Goal: Task Accomplishment & Management: Manage account settings

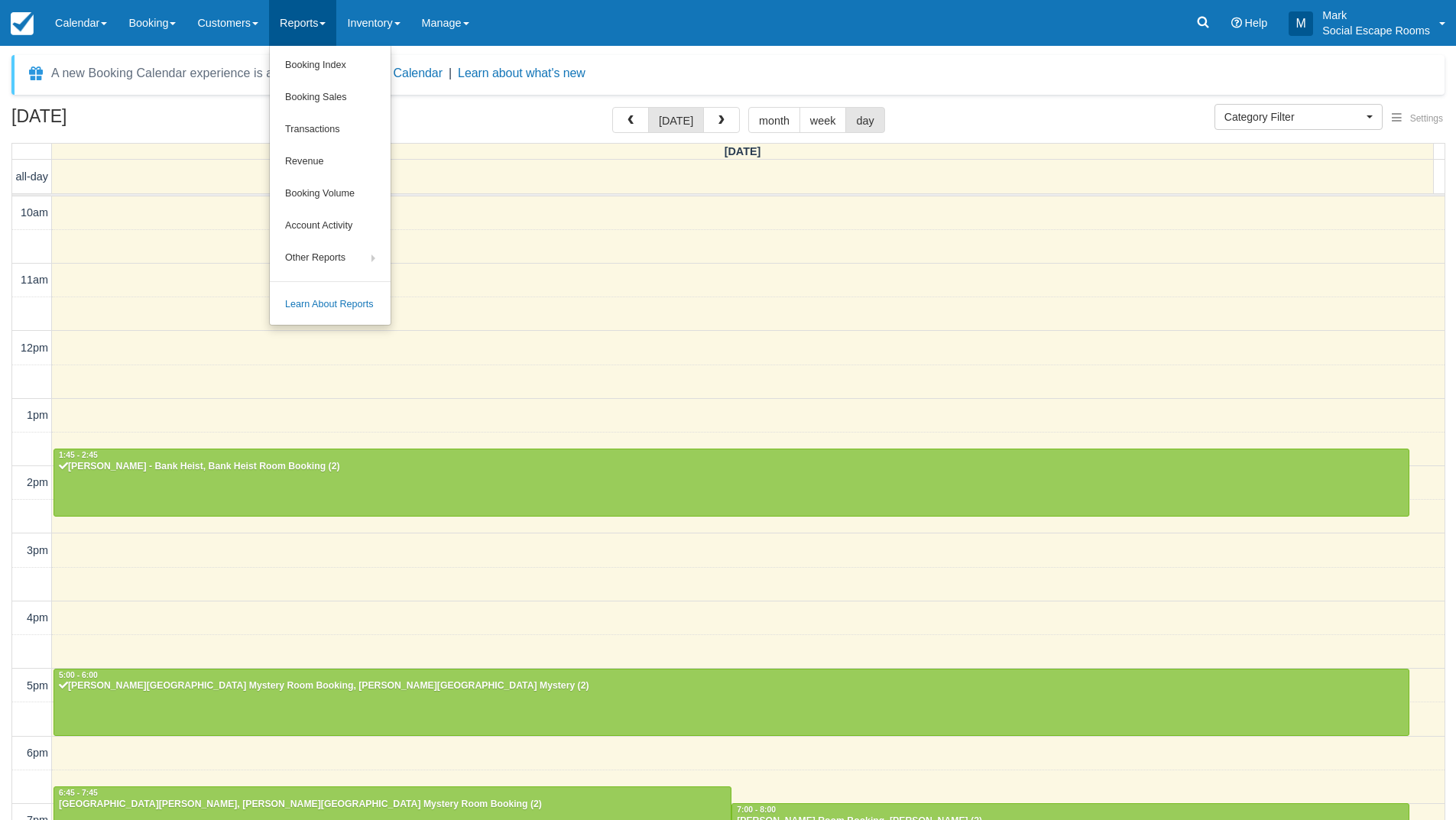
select select
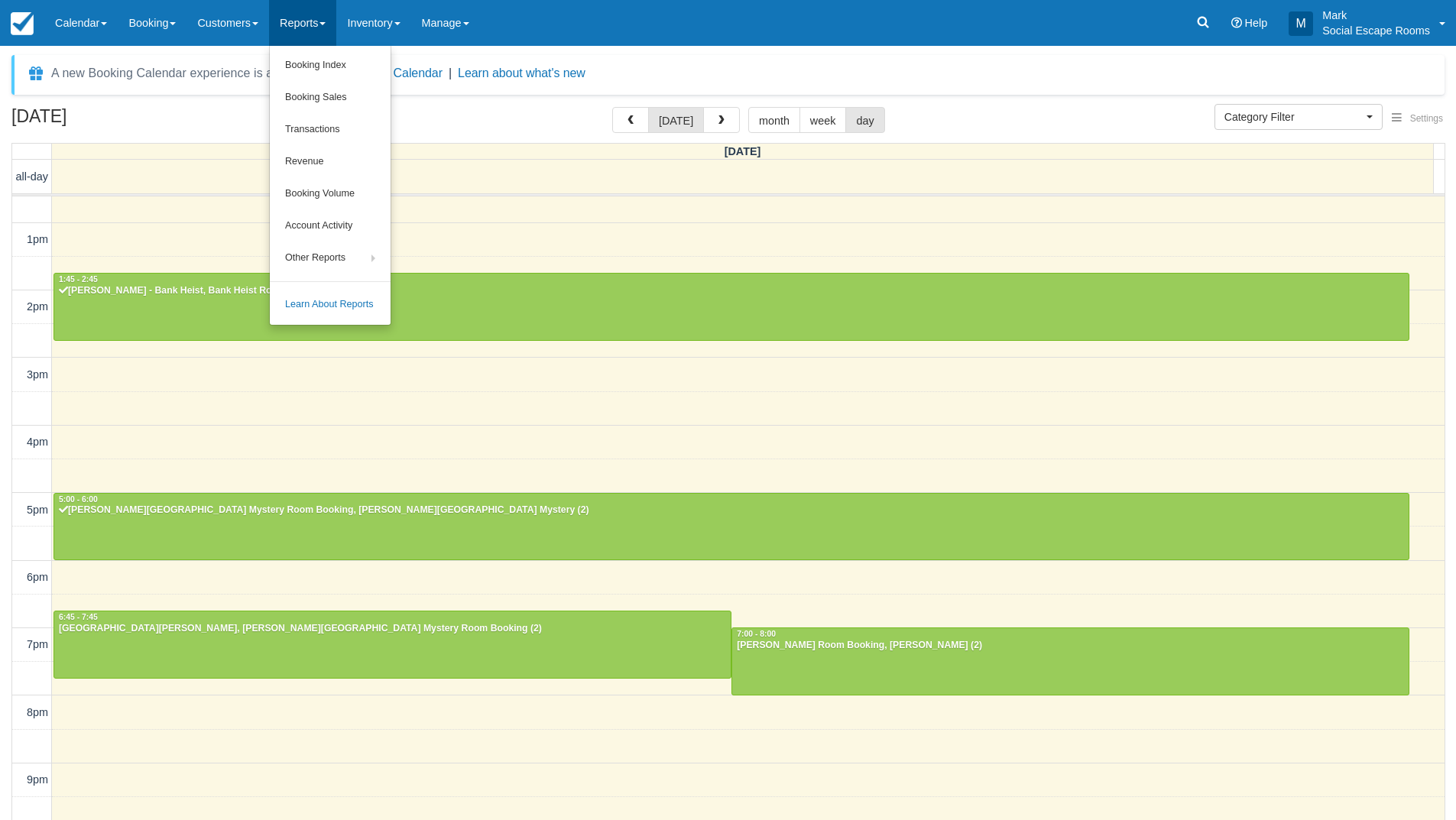
click at [384, 32] on link "Inventory" at bounding box center [373, 22] width 74 height 46
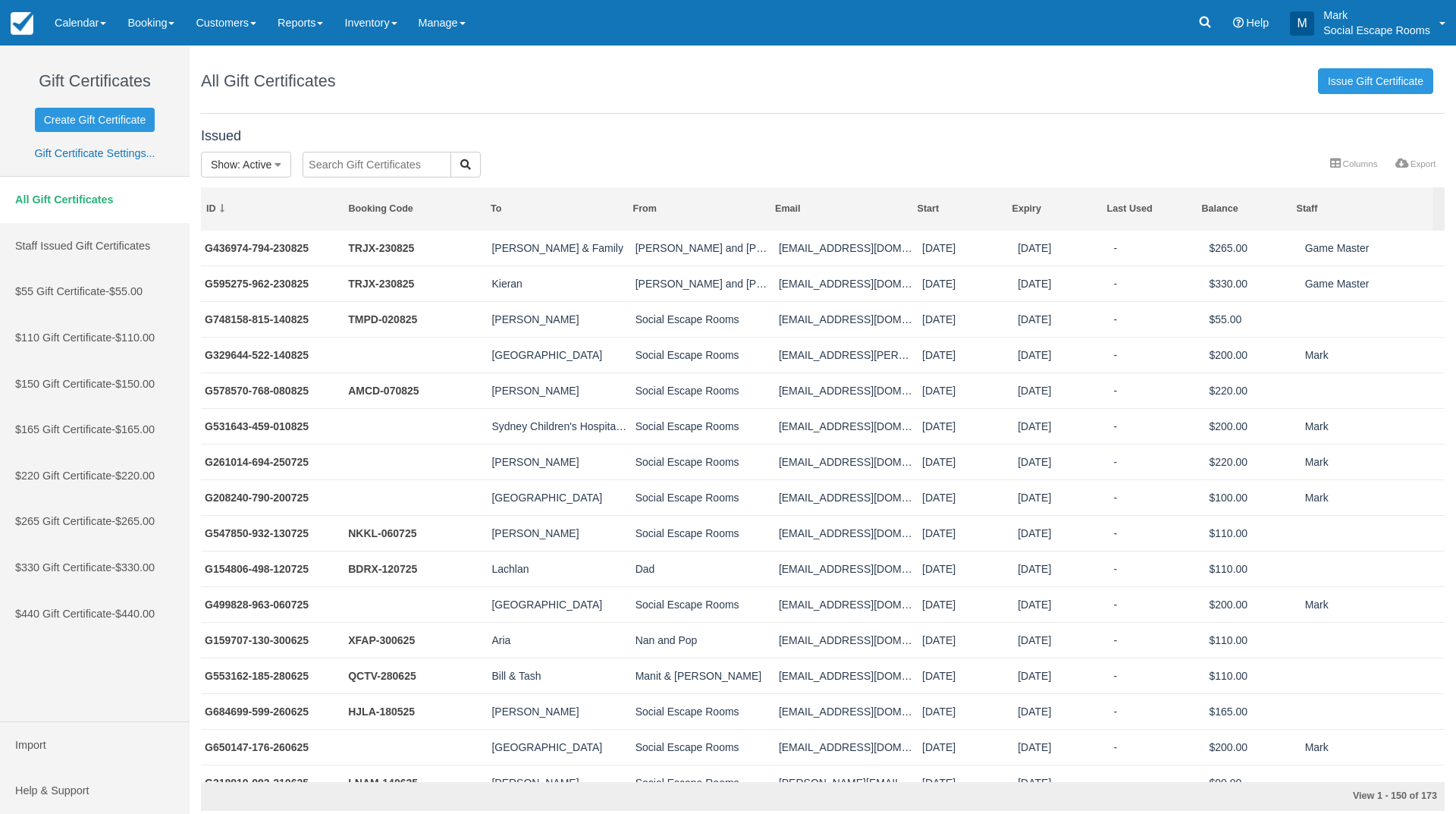
click at [66, 298] on span "$265 Gift Certificate" at bounding box center [60, 291] width 90 height 12
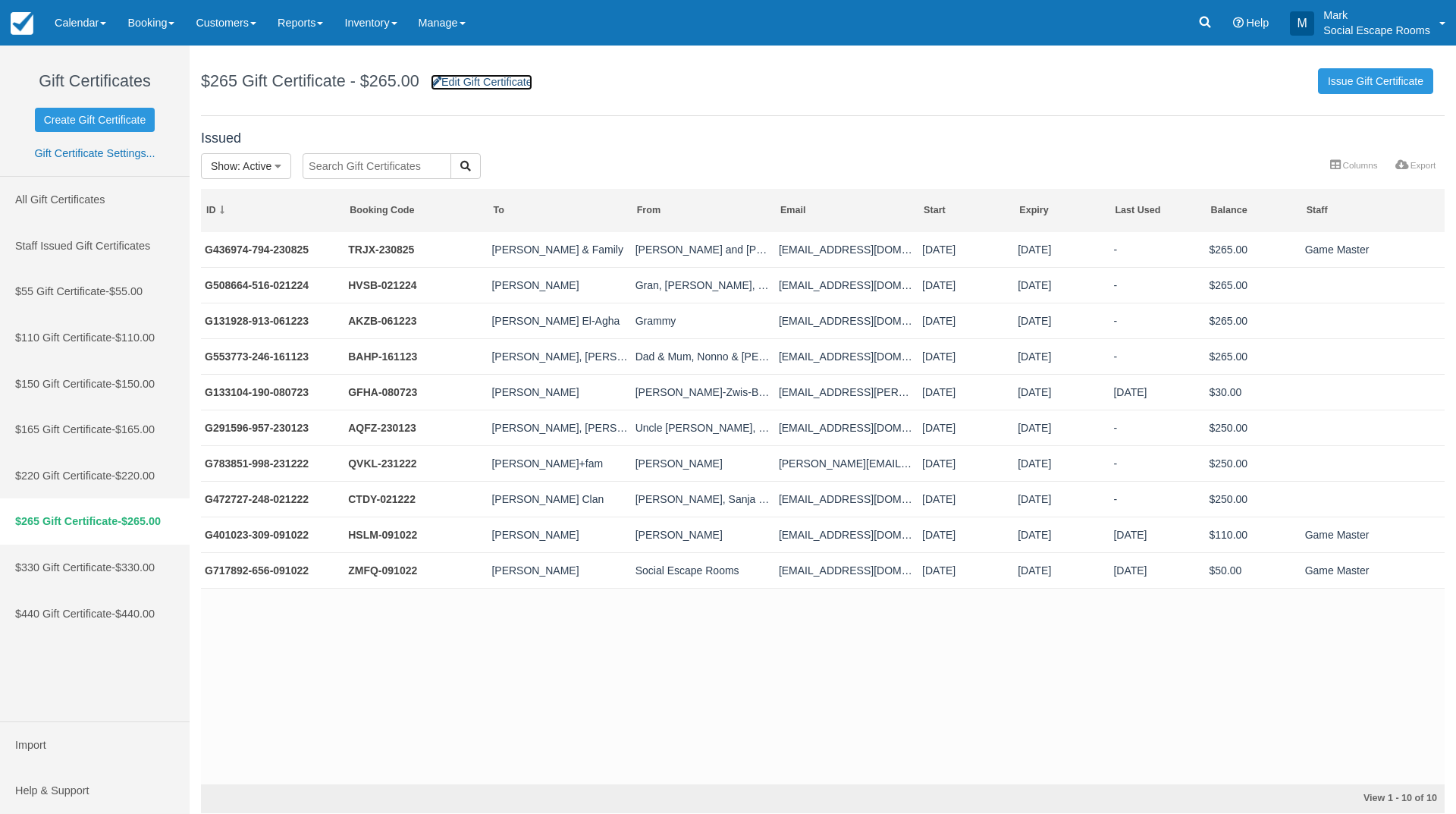
click at [511, 84] on link "Edit Gift Certificate" at bounding box center [482, 81] width 102 height 16
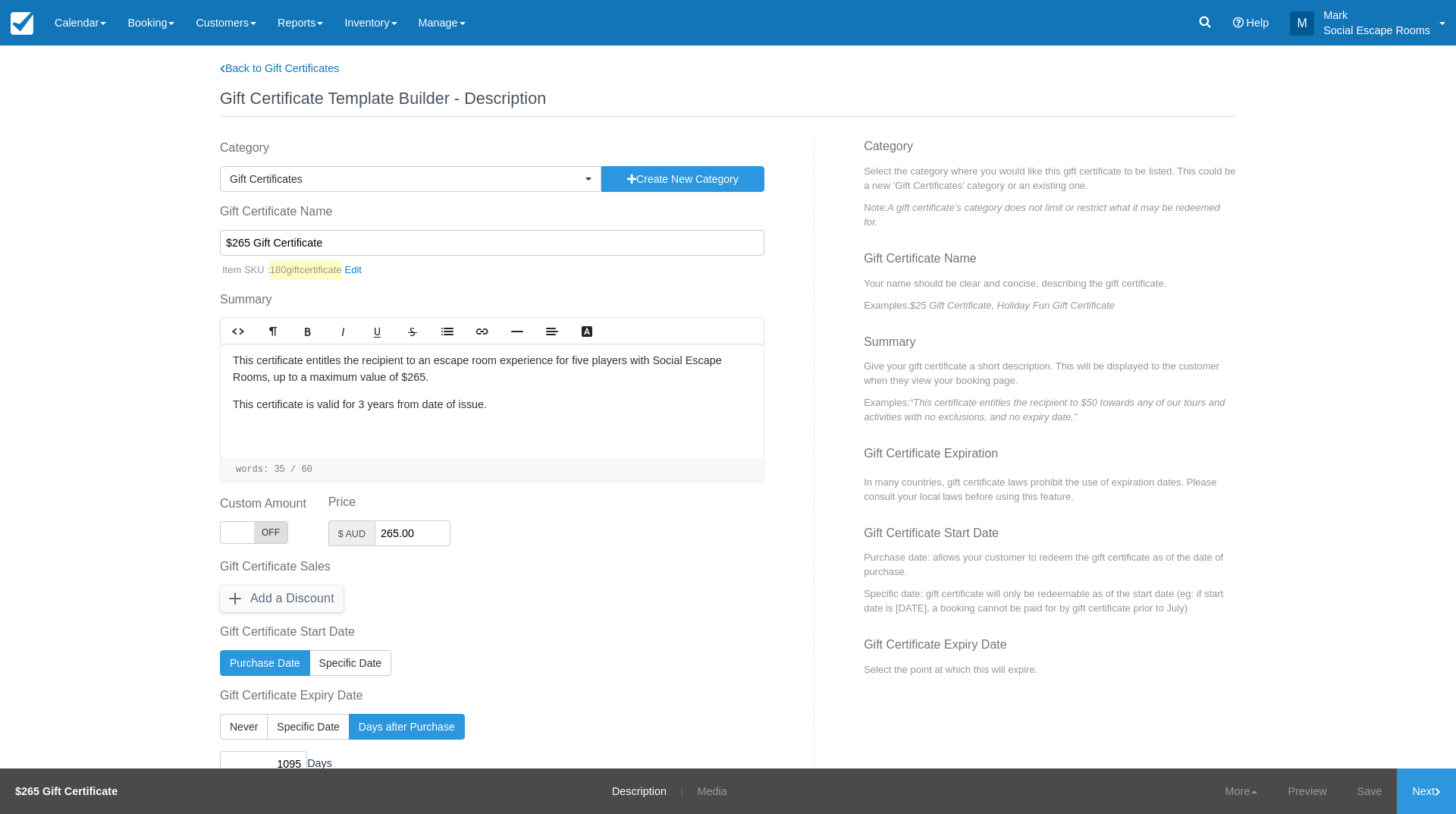
click at [240, 247] on input "$265 Gift Certificate" at bounding box center [492, 243] width 544 height 25
type input "$275 Gift Certificate"
click at [386, 534] on input "265.00" at bounding box center [413, 533] width 76 height 25
type input "275.00"
click at [1105, 185] on p "Select the category where you would like this gift certificate to be listed. Th…" at bounding box center [1050, 178] width 372 height 29
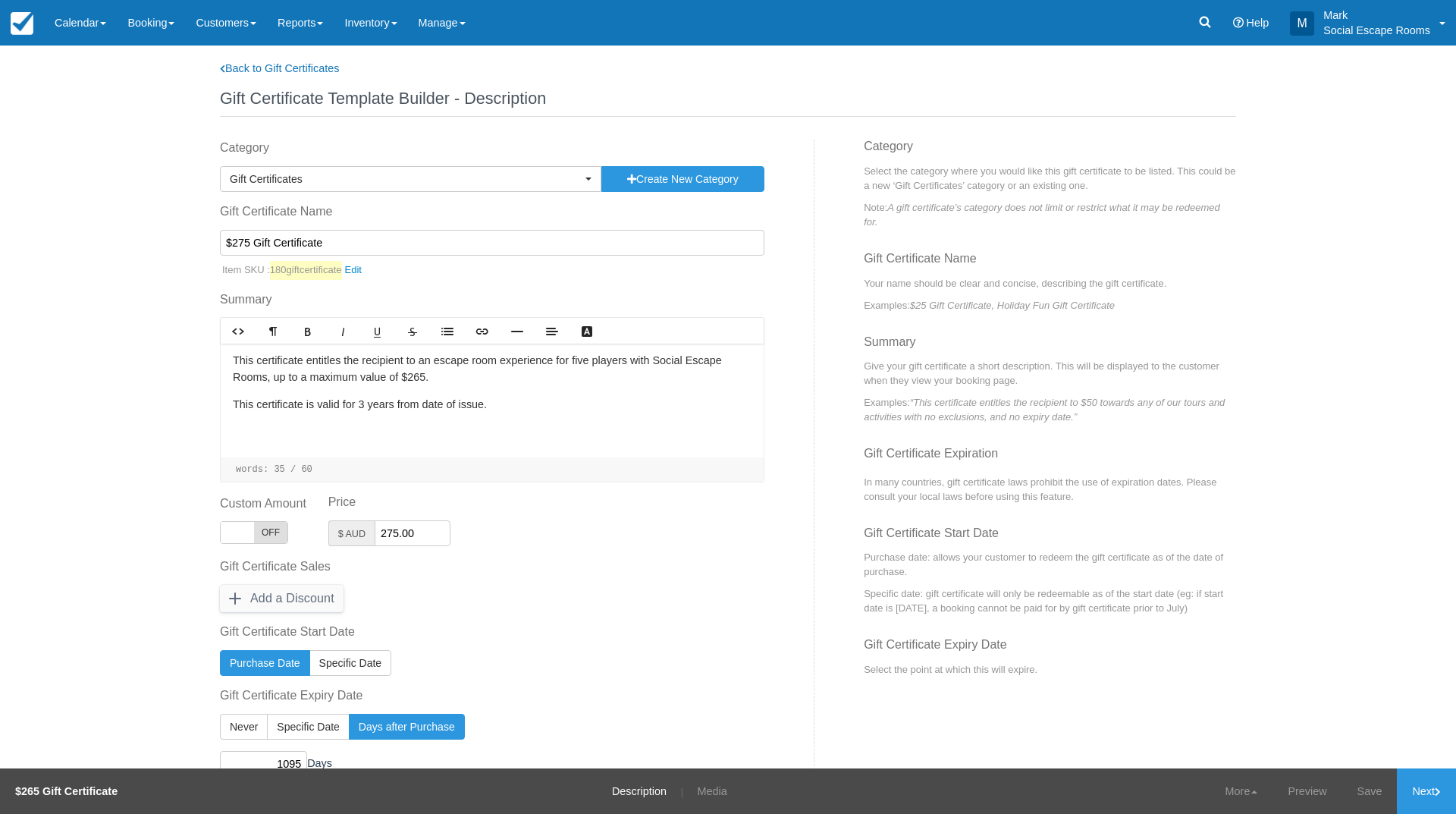
click at [1015, 336] on h3 "Summary" at bounding box center [1050, 348] width 372 height 25
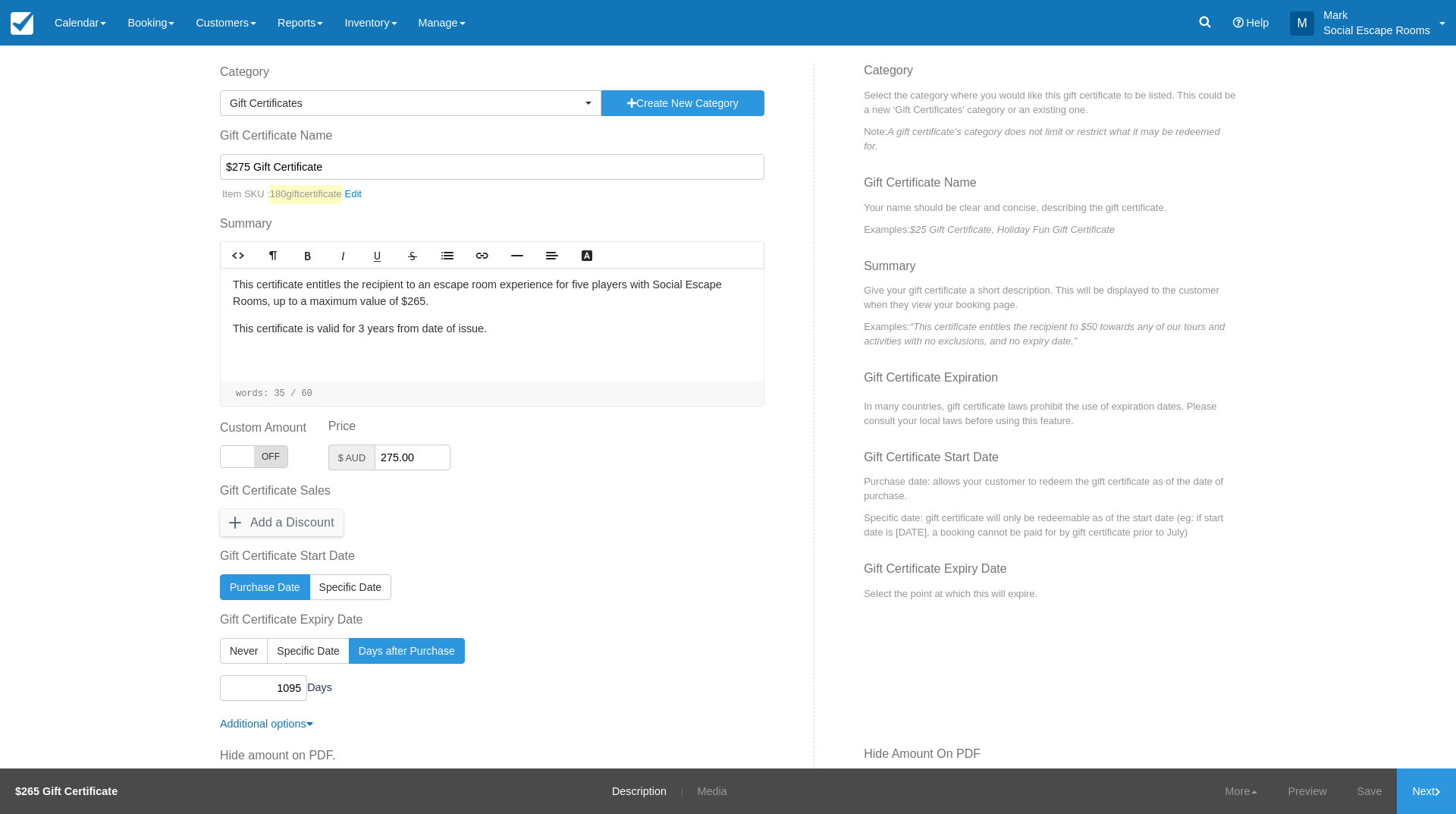
scroll to position [152, 0]
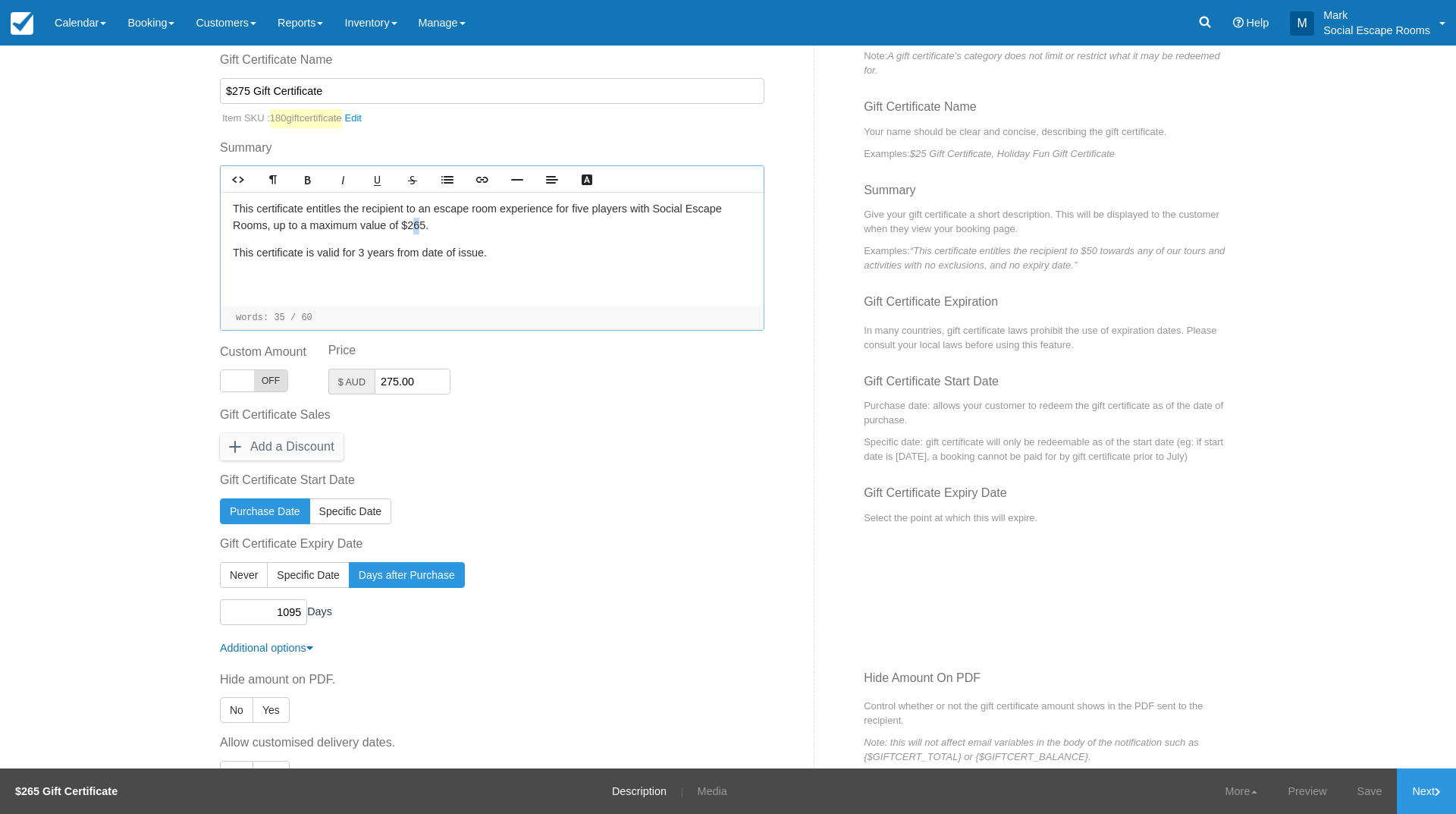
click at [417, 227] on p "This certificate entitles the recipient to an escape room experience for five p…" at bounding box center [492, 217] width 519 height 33
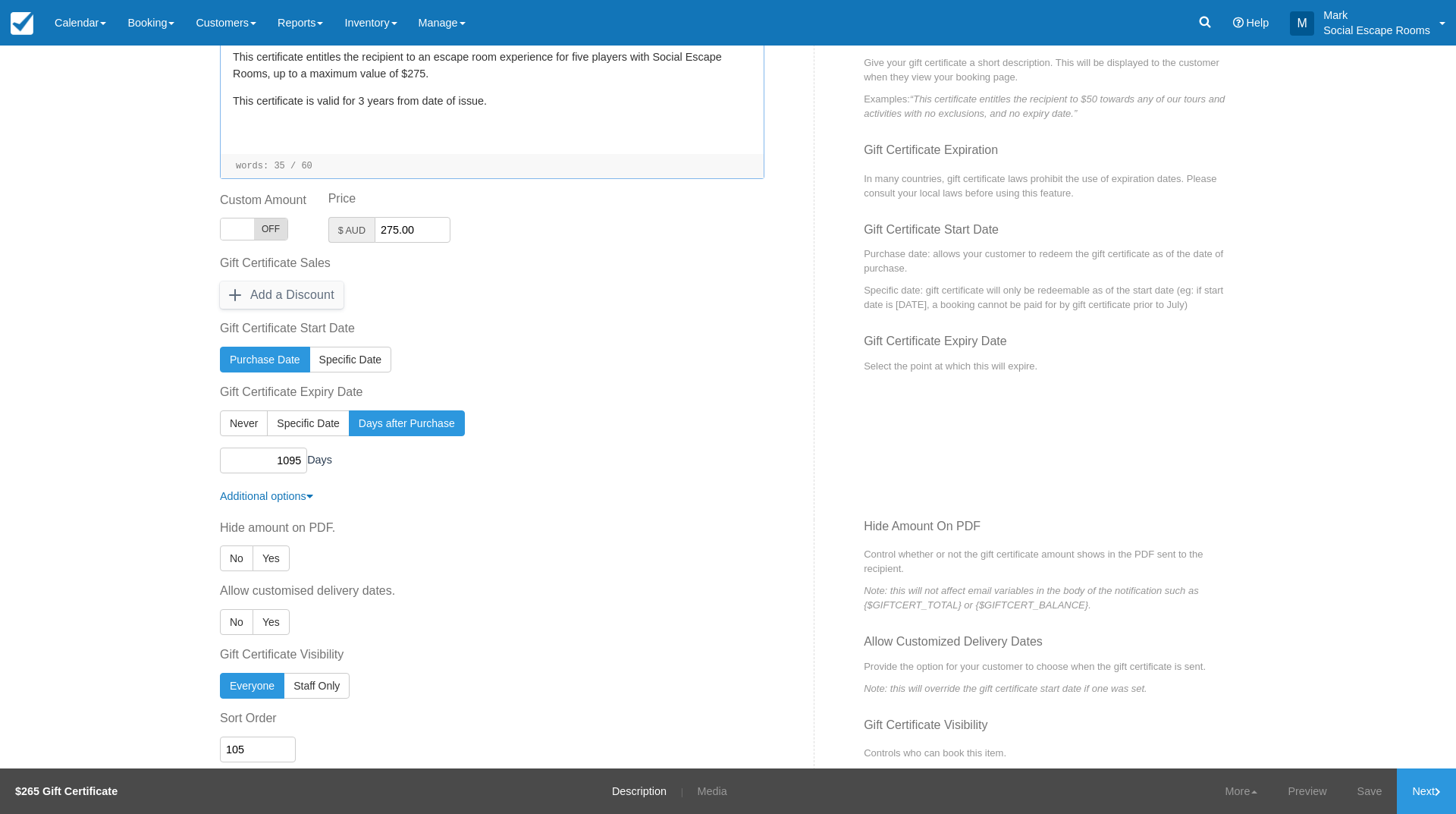
scroll to position [420, 0]
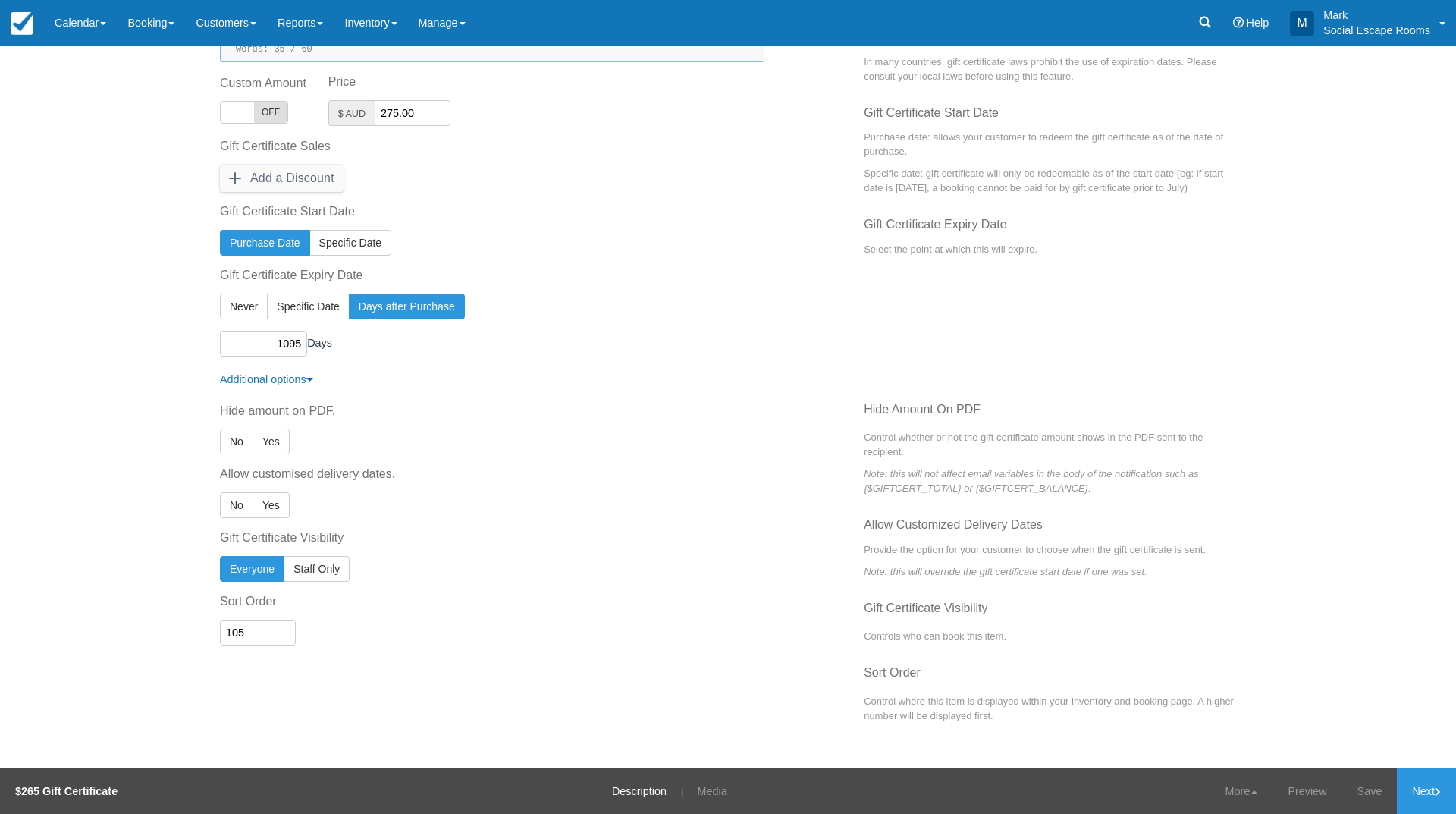
click at [1374, 787] on link "Save" at bounding box center [1370, 791] width 55 height 45
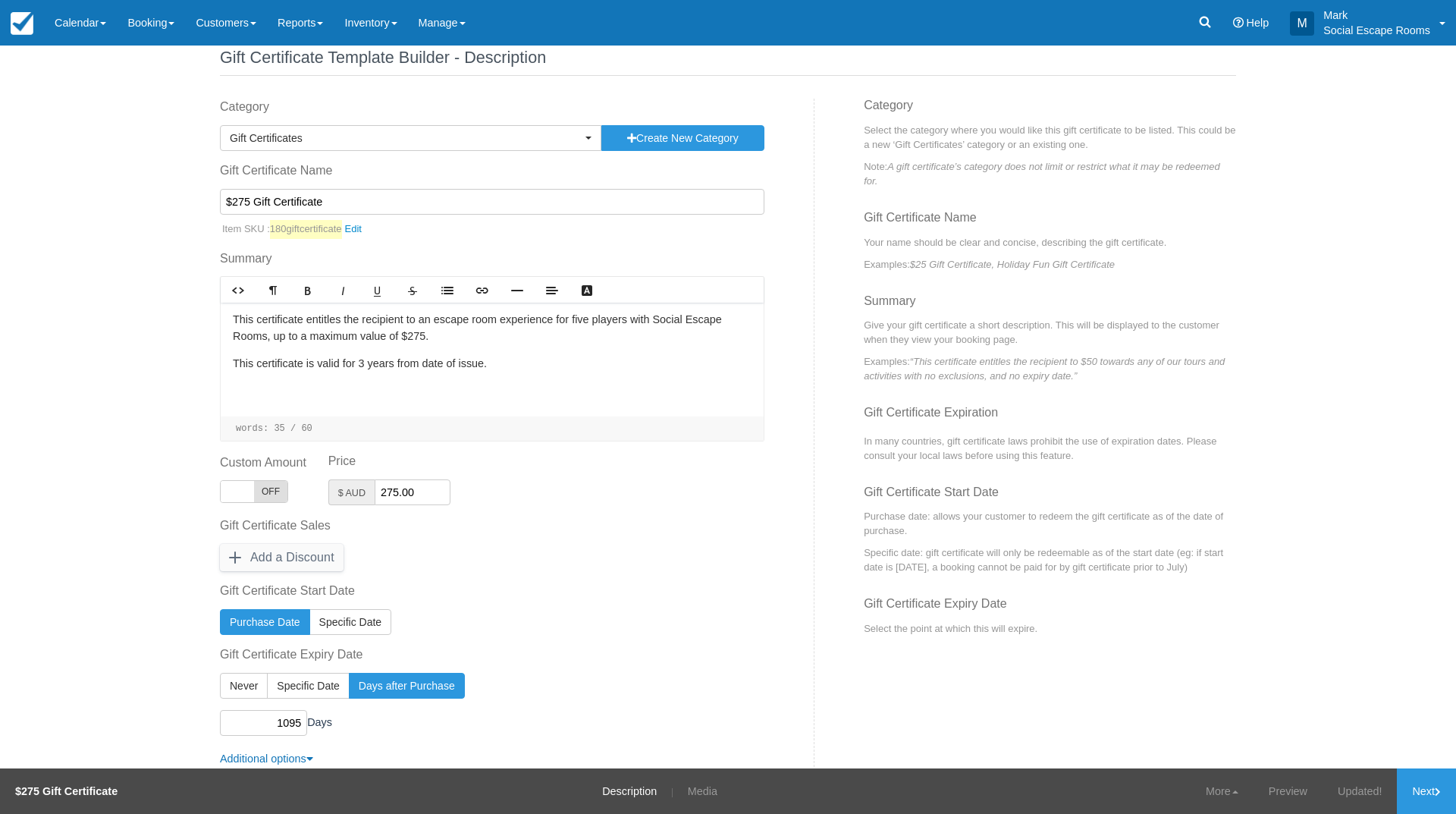
scroll to position [0, 0]
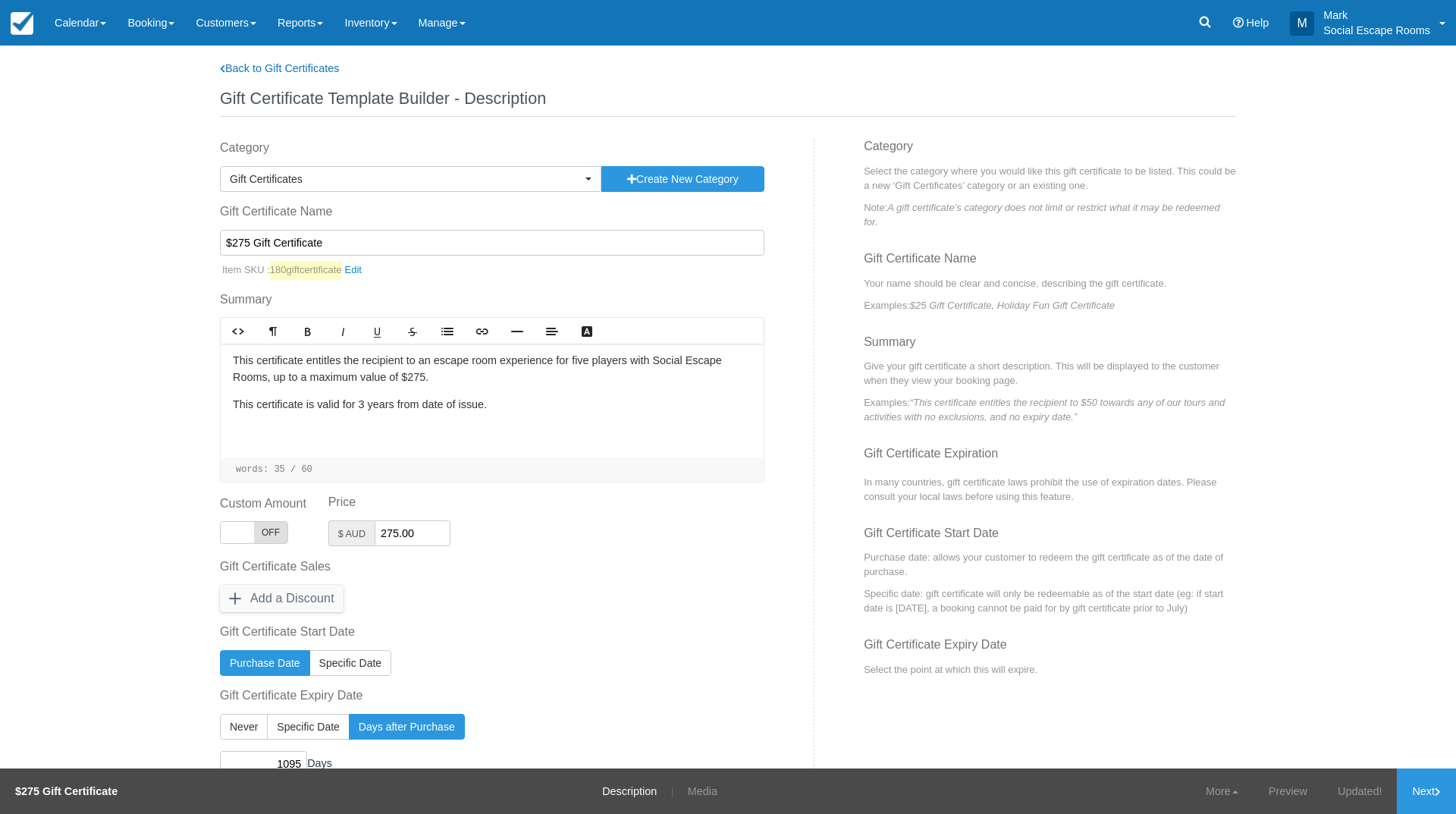
click at [387, 29] on link "Inventory" at bounding box center [370, 22] width 73 height 45
click at [256, 69] on link "Back to Gift Certificates" at bounding box center [280, 68] width 119 height 12
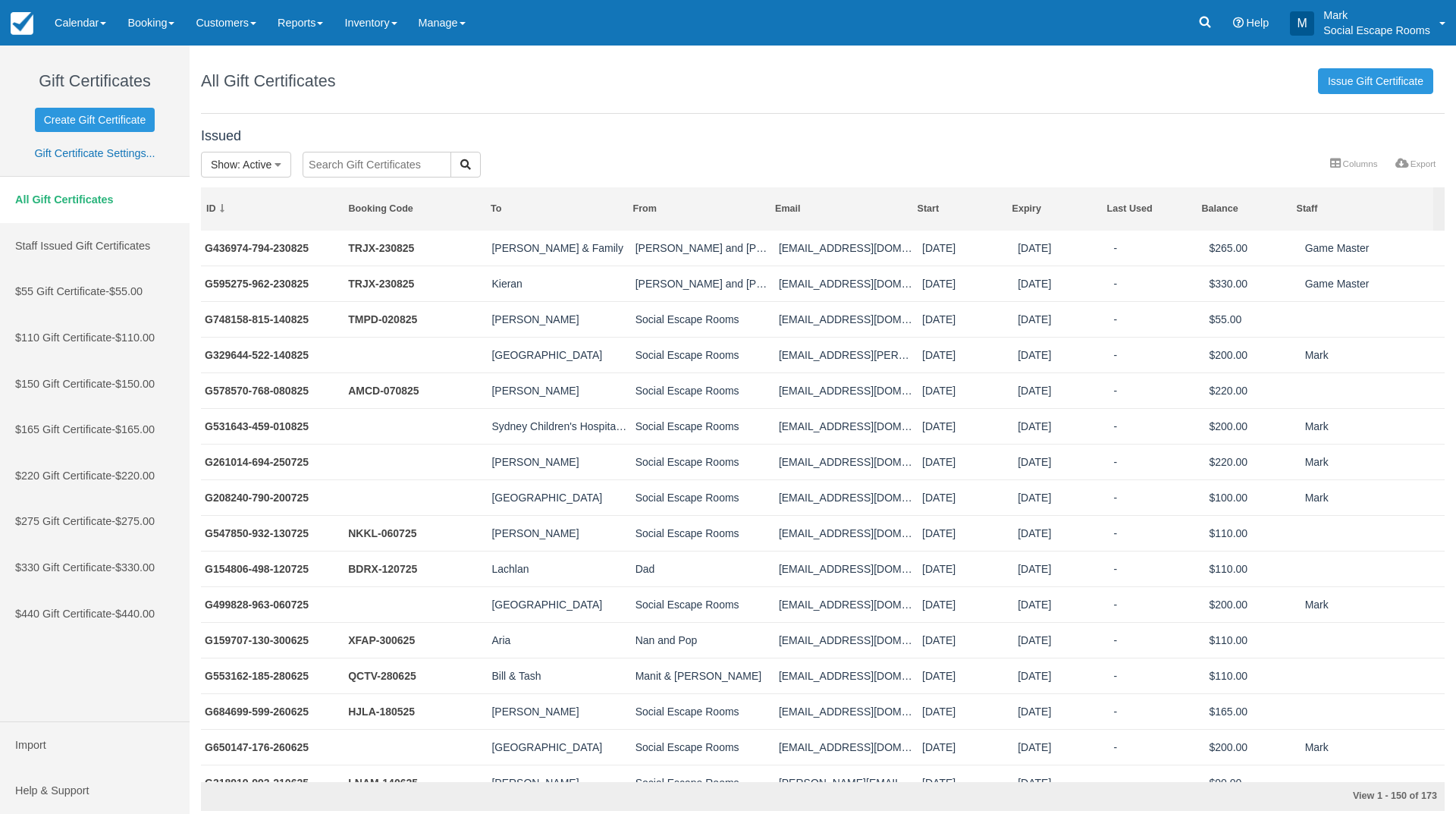
click at [80, 298] on span "$275 Gift Certificate" at bounding box center [60, 291] width 90 height 12
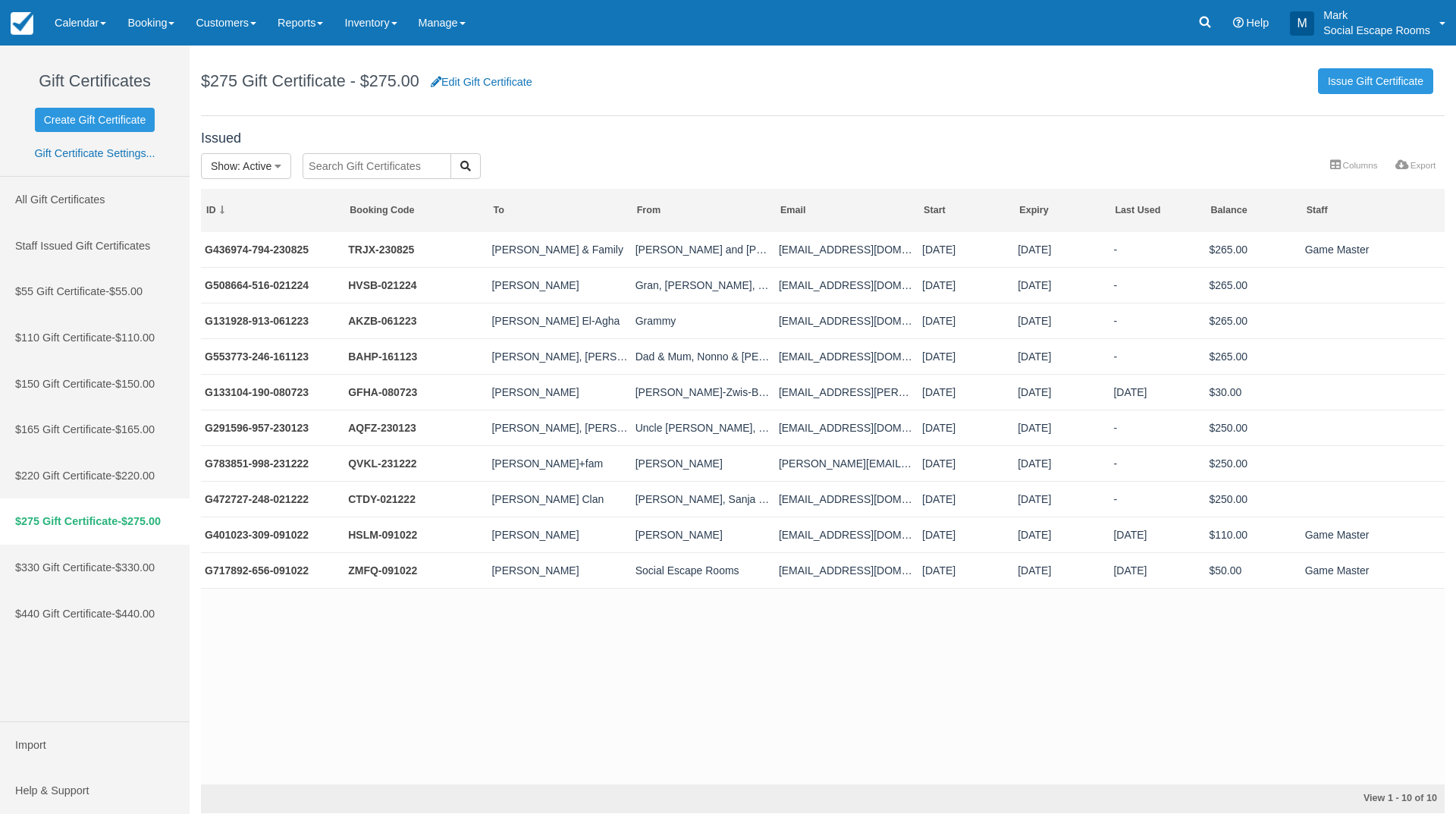
click at [64, 198] on link "All Gift Certificates" at bounding box center [95, 200] width 190 height 46
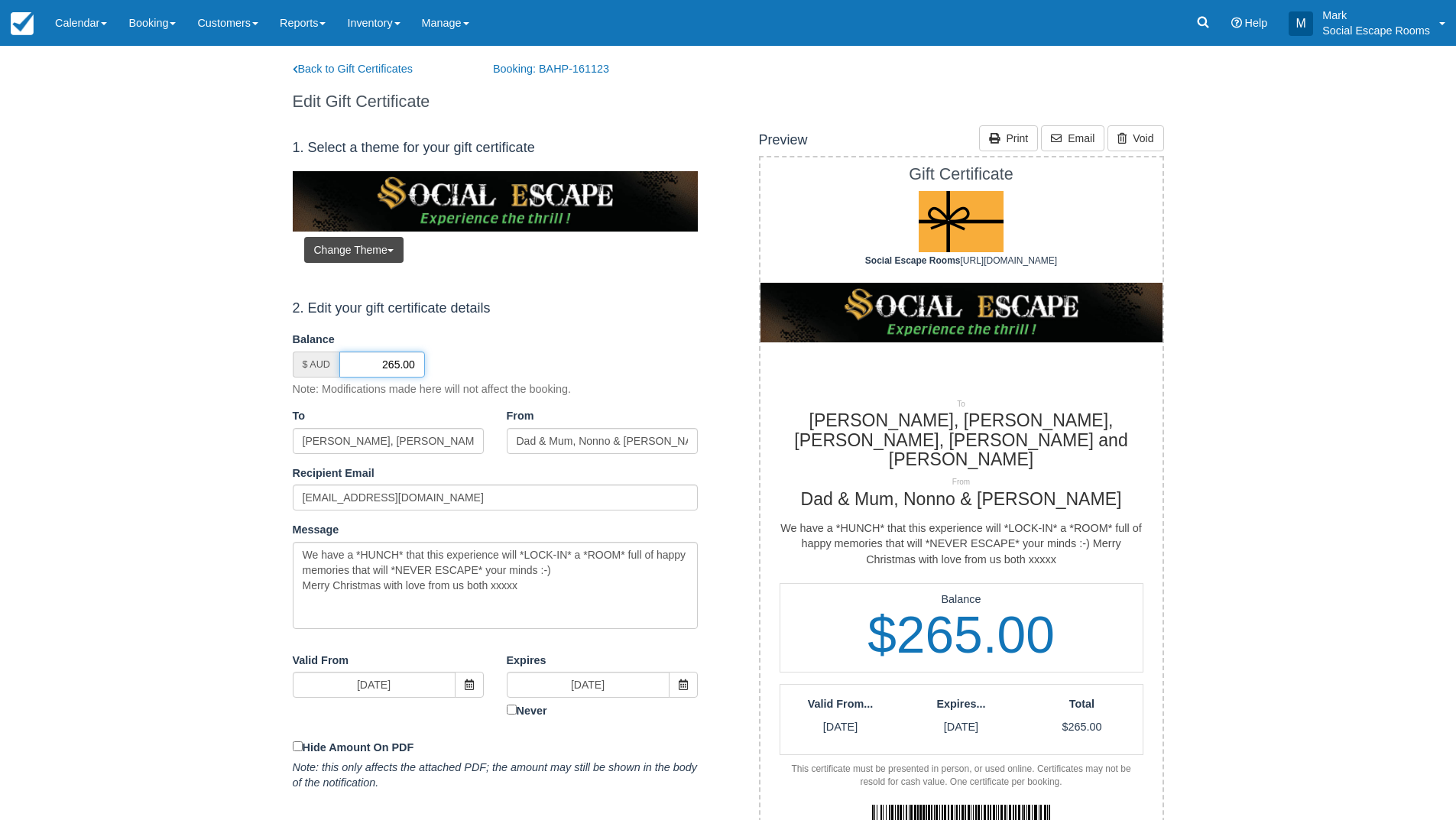
click at [391, 363] on input "265.00" at bounding box center [382, 364] width 85 height 26
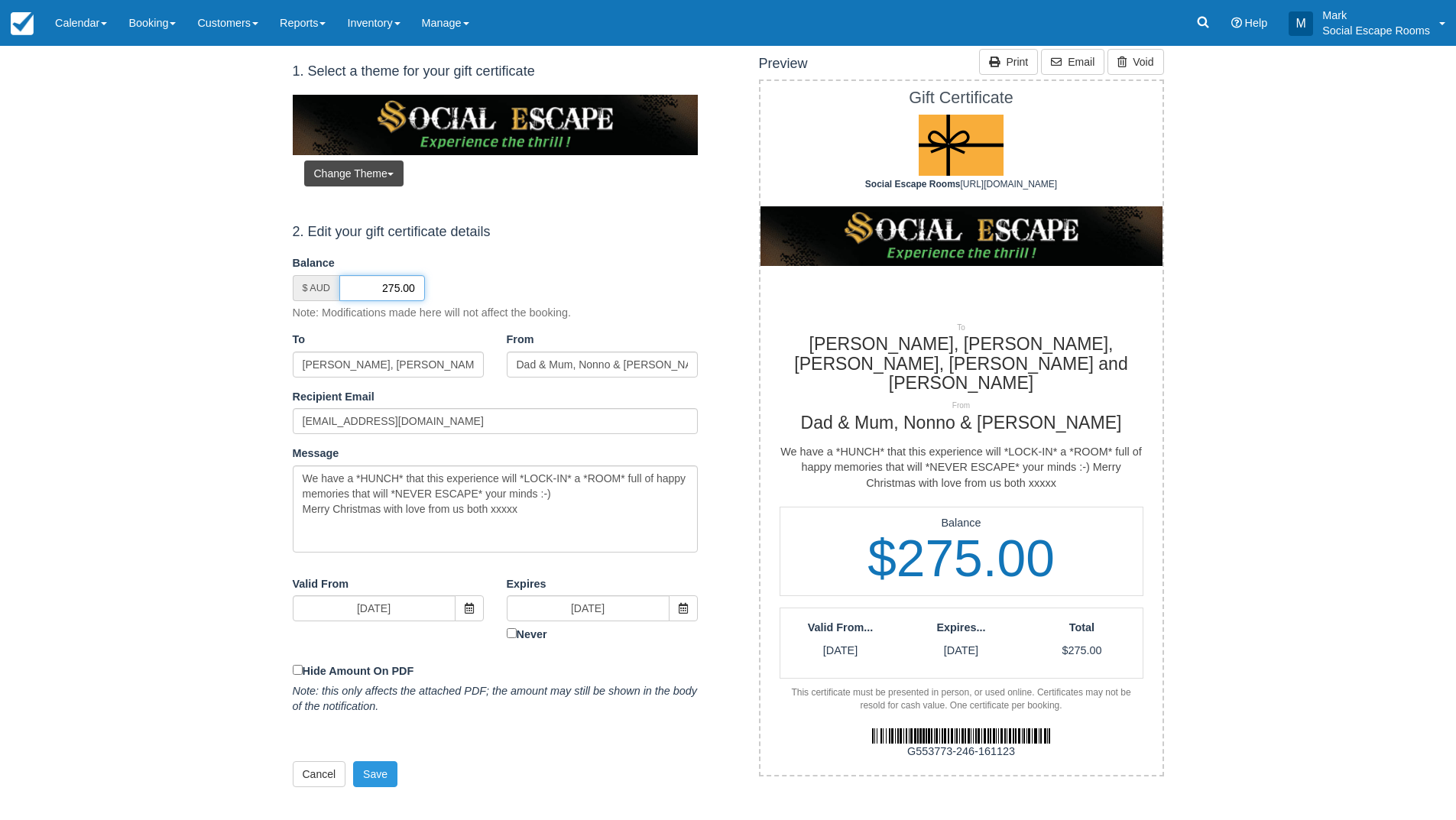
scroll to position [229, 0]
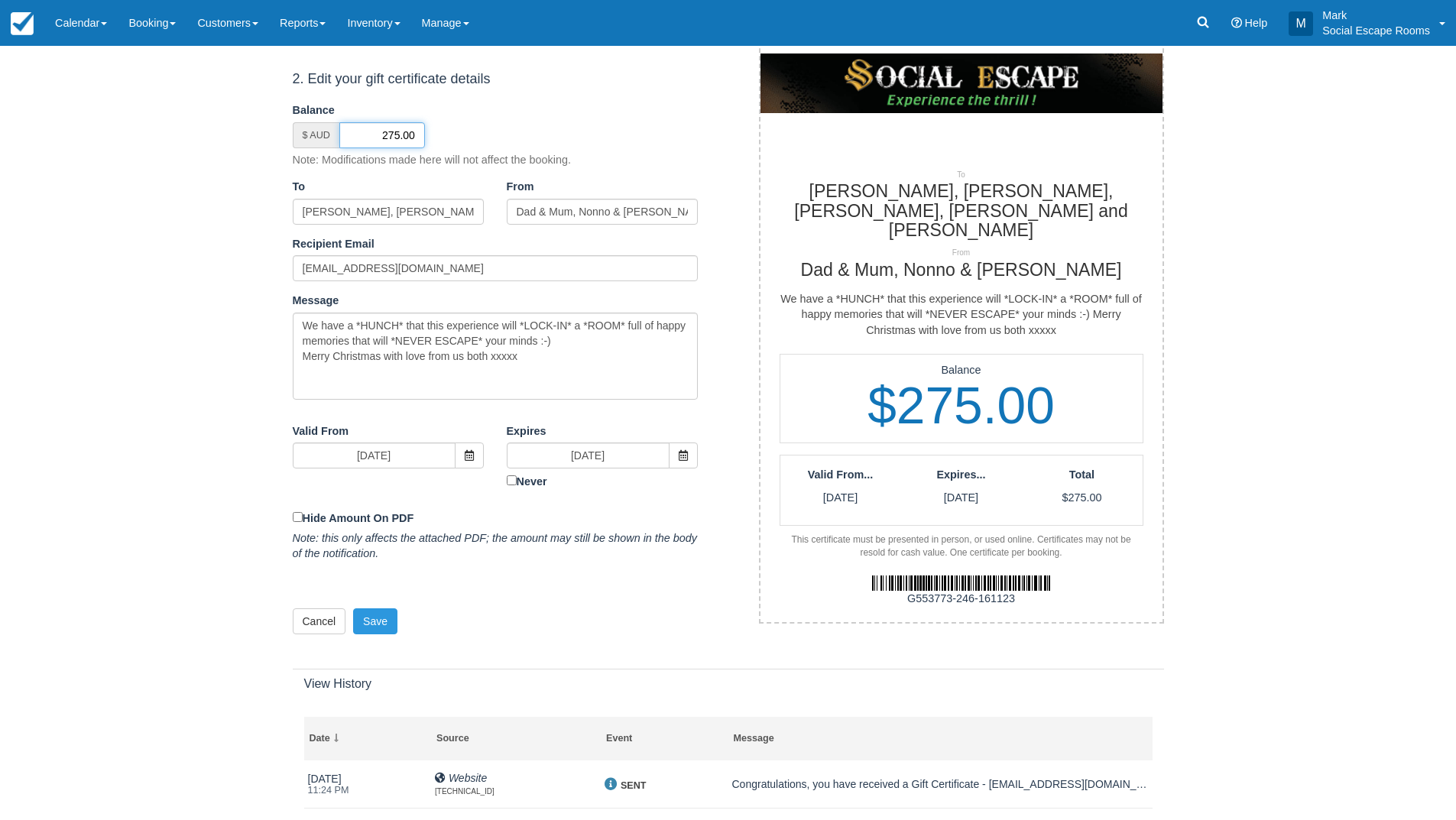
type input "275.00"
click at [374, 615] on button "Save" at bounding box center [375, 620] width 45 height 26
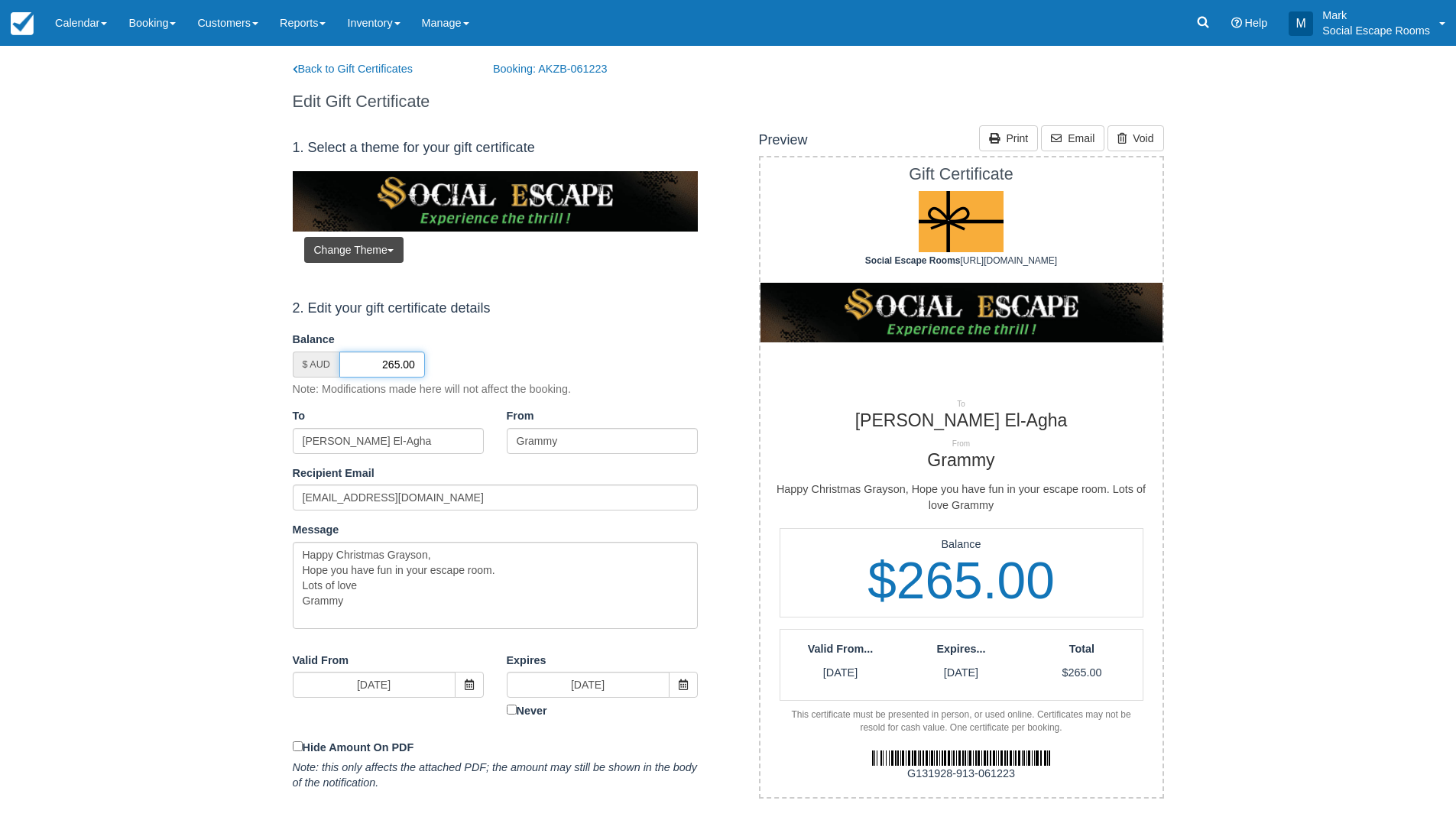
click at [393, 364] on input "265.00" at bounding box center [382, 364] width 85 height 26
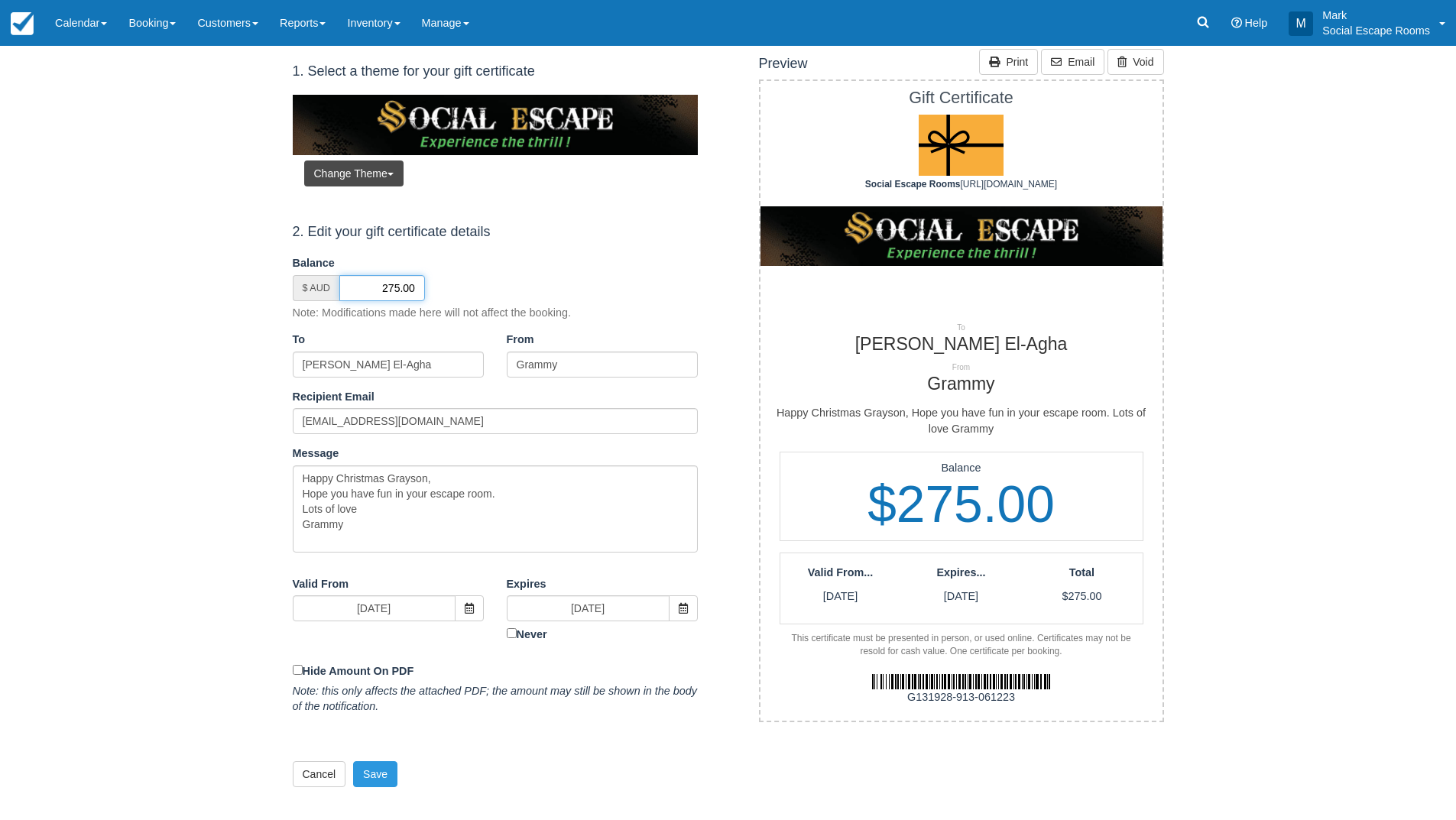
scroll to position [153, 0]
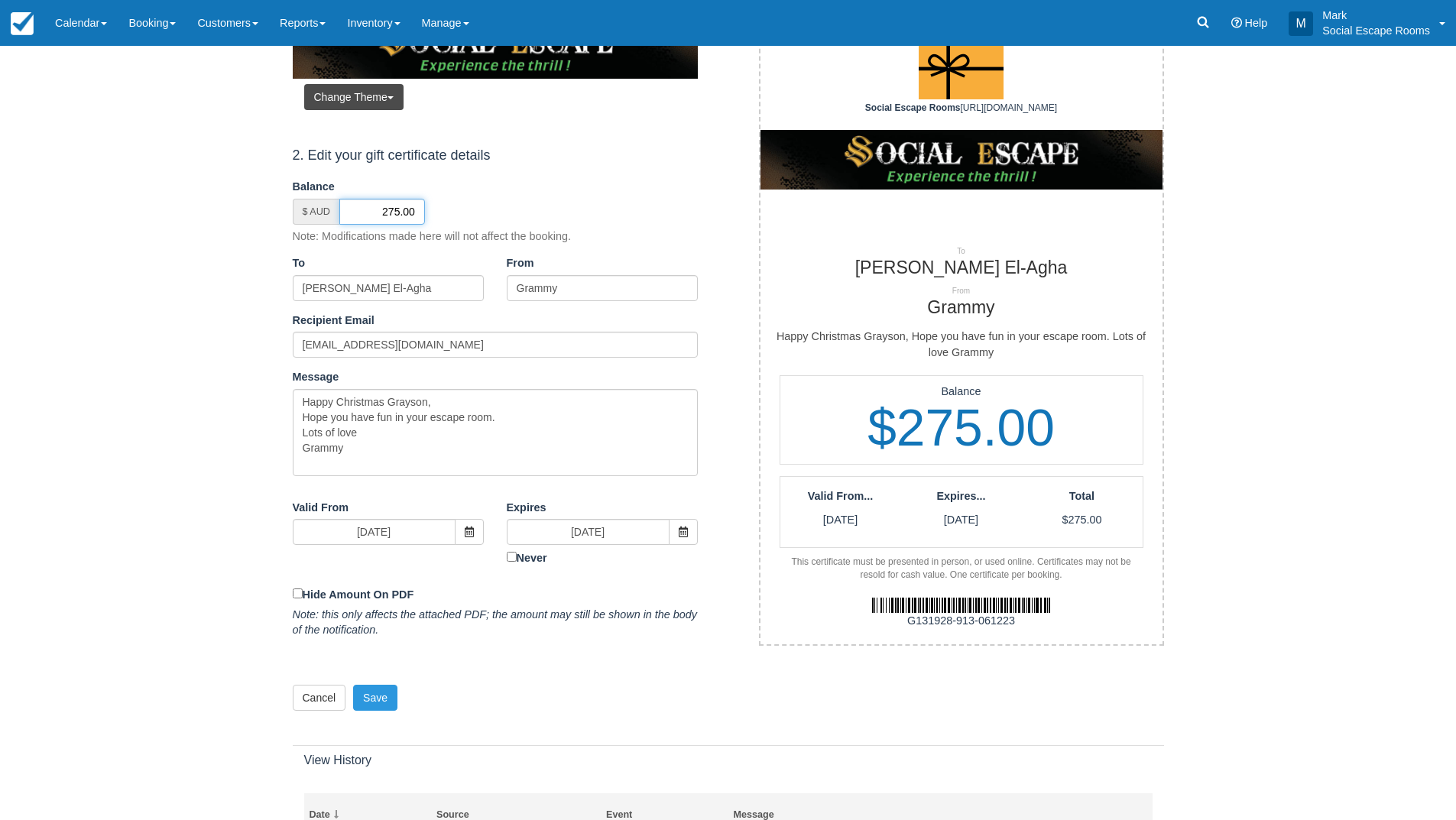
type input "275.00"
click at [383, 696] on button "Save" at bounding box center [375, 697] width 45 height 26
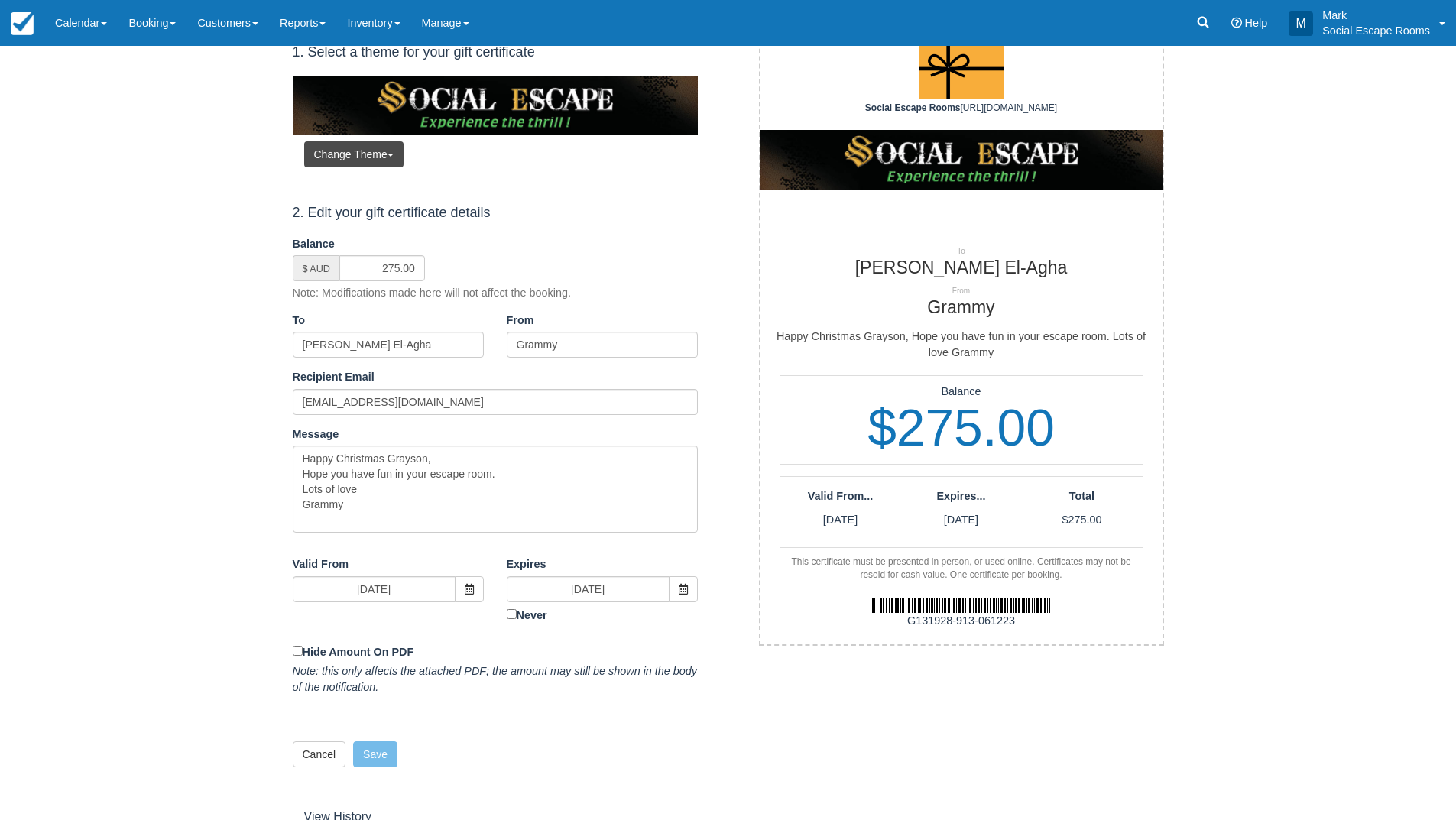
scroll to position [210, 0]
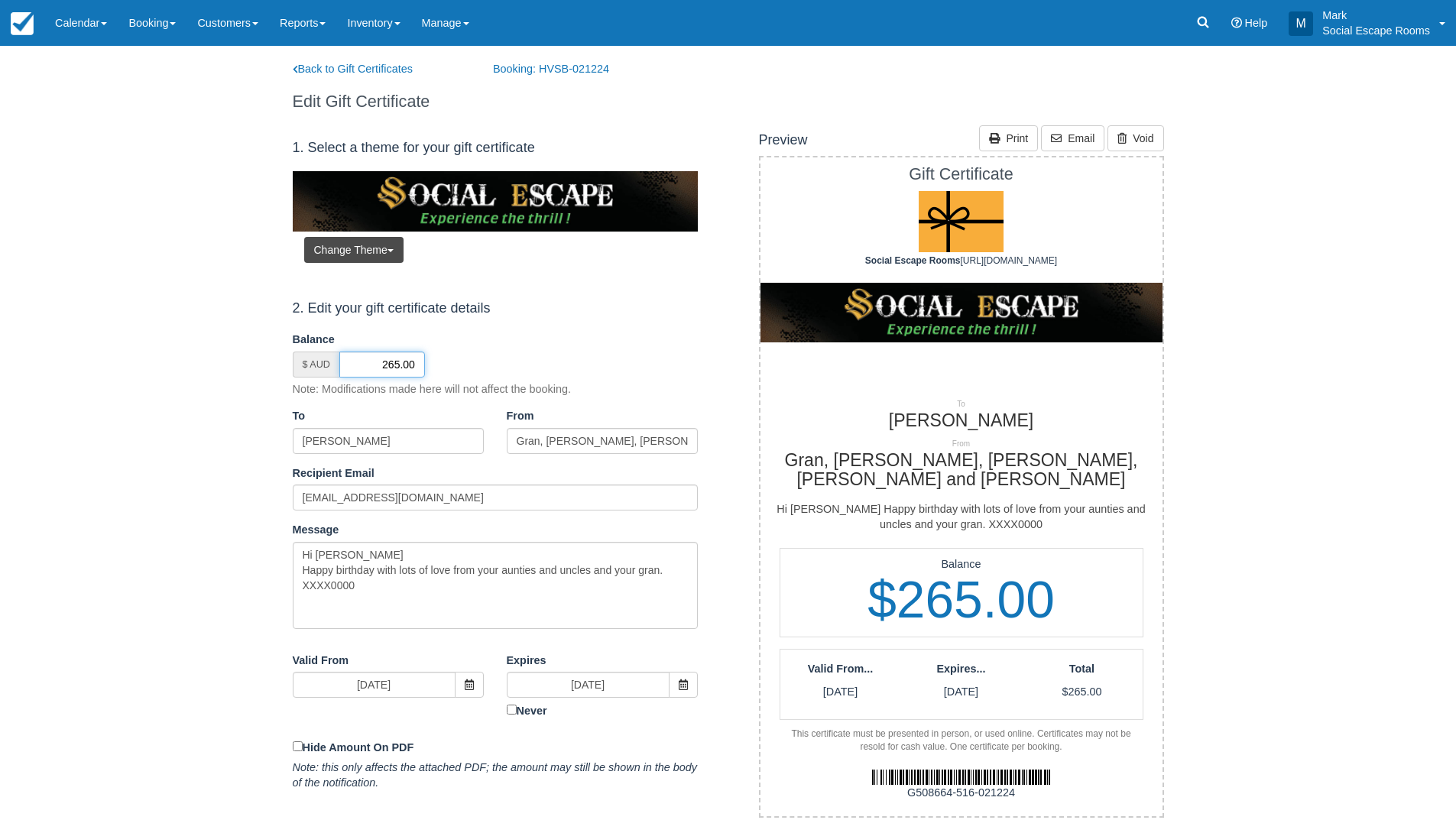
click at [393, 367] on input "265.00" at bounding box center [382, 364] width 85 height 26
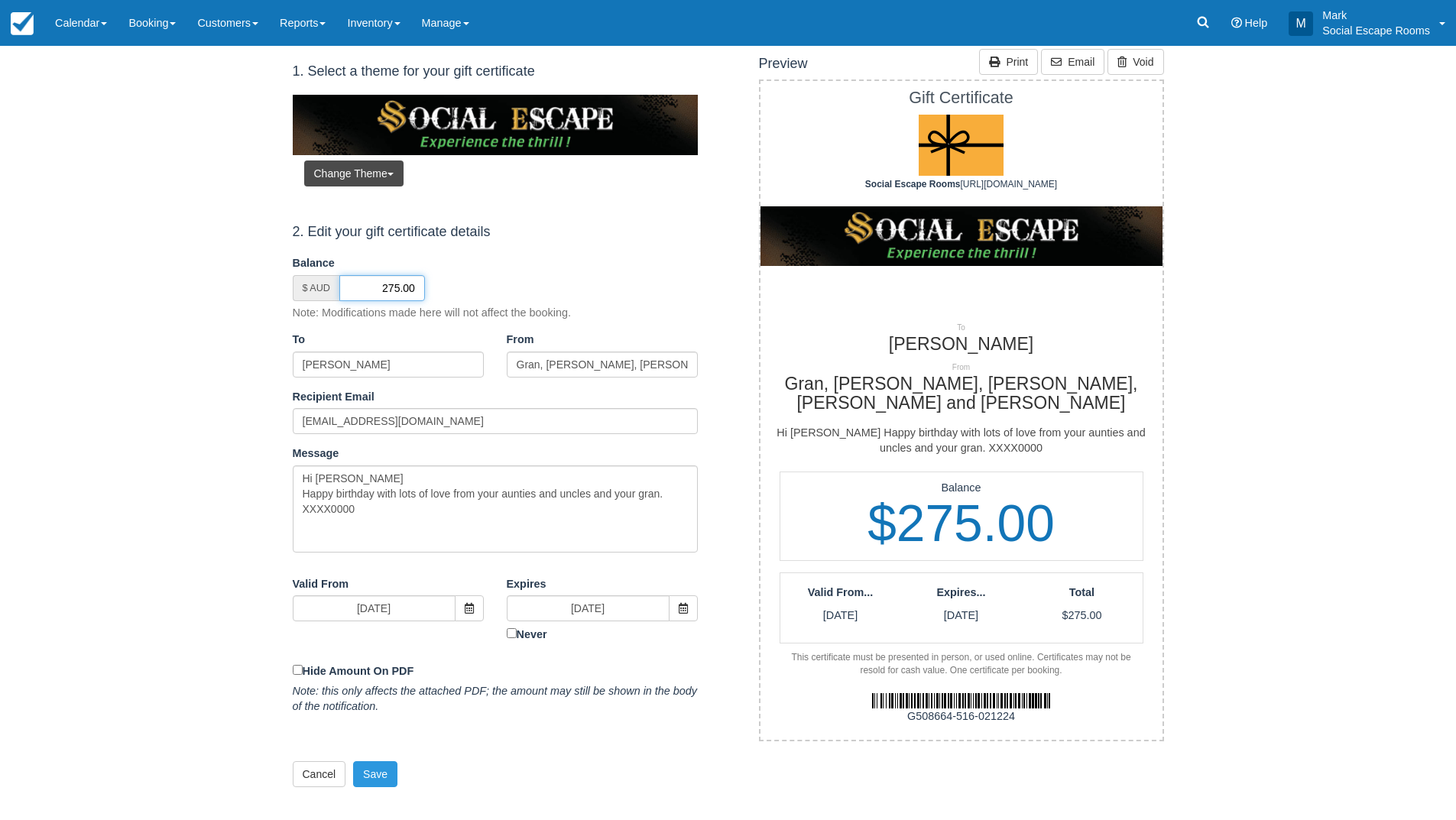
scroll to position [153, 0]
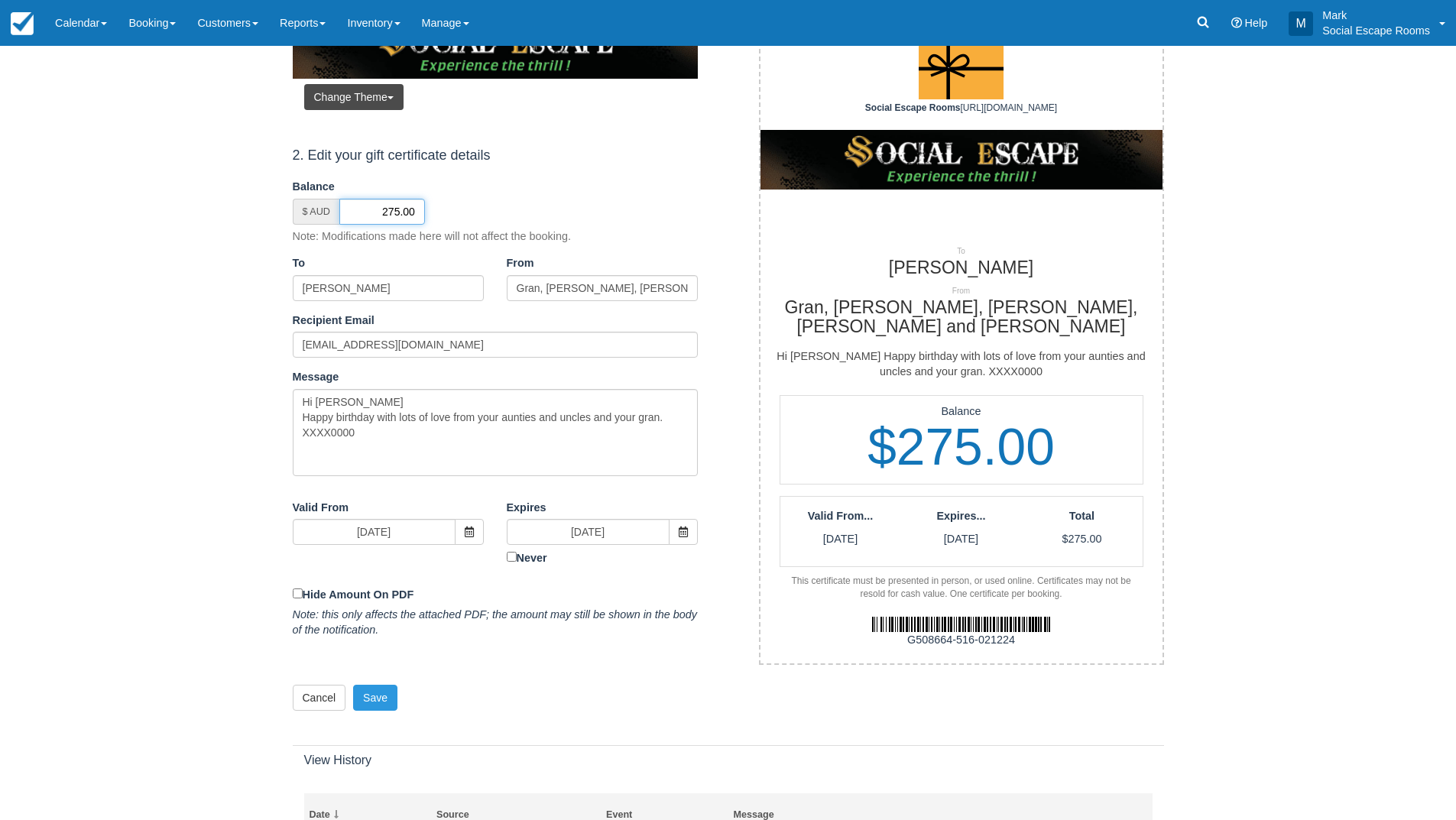
type input "275.00"
click at [378, 701] on button "Save" at bounding box center [375, 697] width 45 height 26
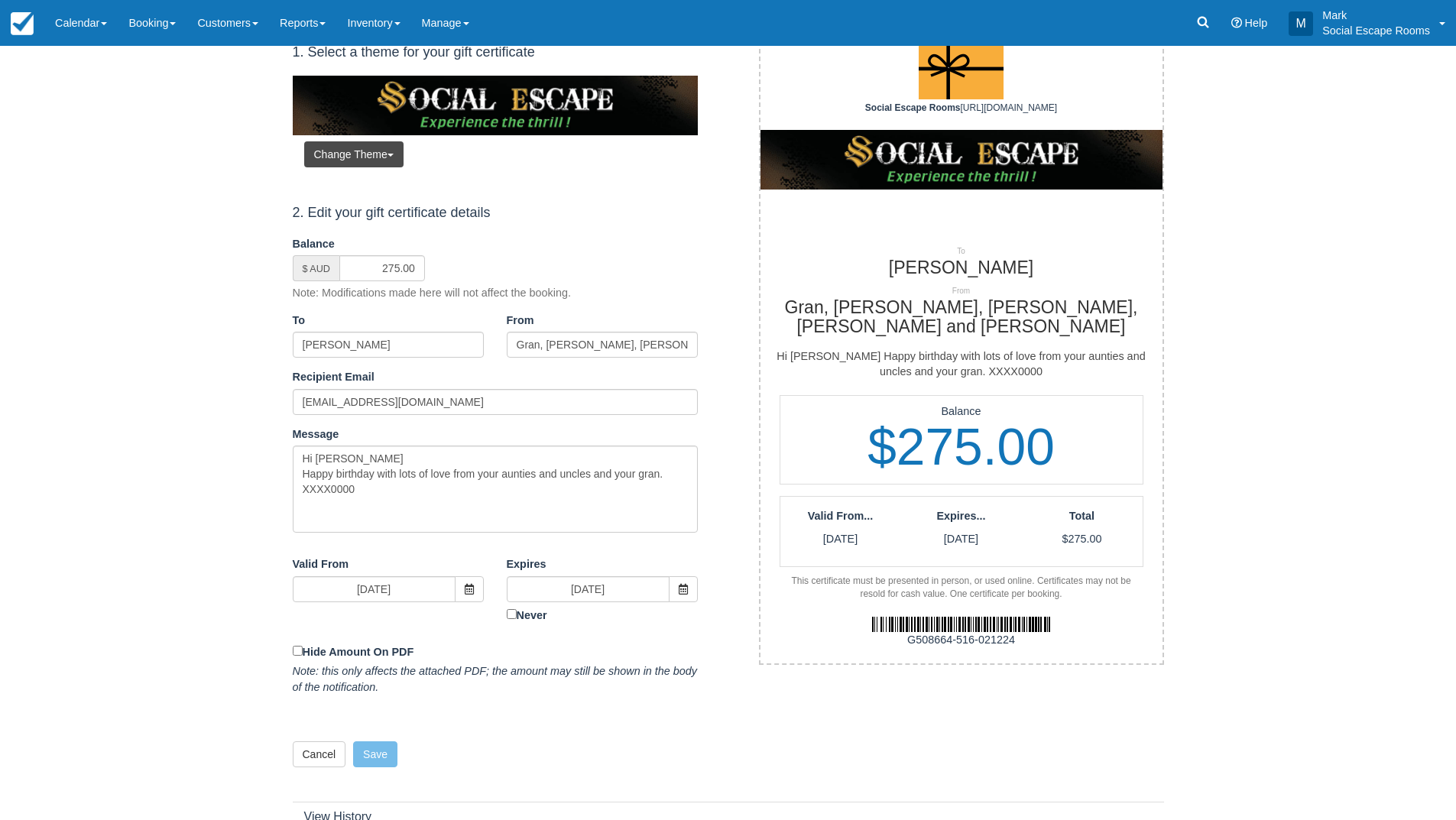
scroll to position [210, 0]
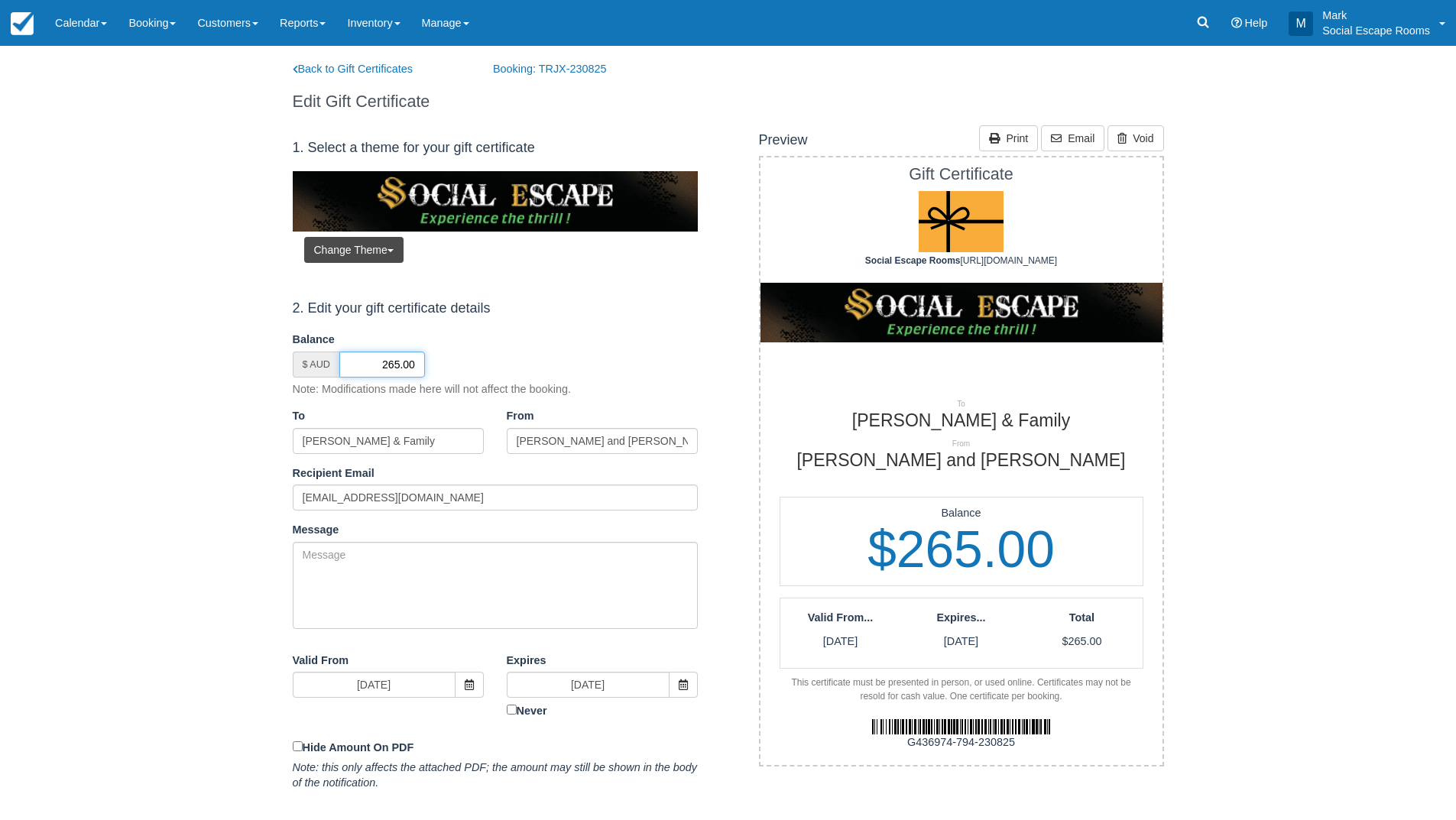
click at [393, 367] on input "265.00" at bounding box center [382, 364] width 85 height 26
type input "275.00"
click at [441, 566] on textarea "Message" at bounding box center [494, 585] width 405 height 87
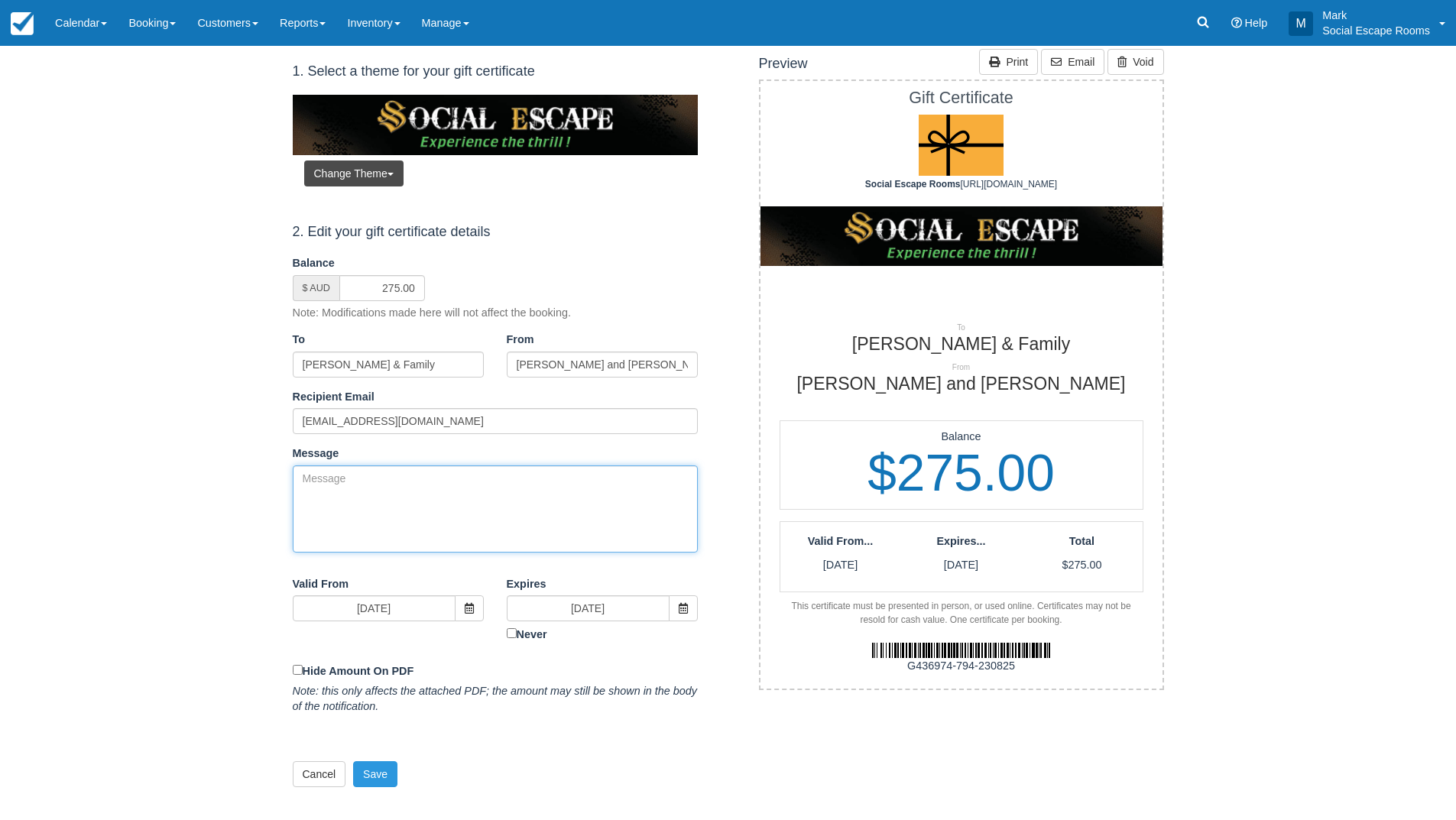
scroll to position [153, 0]
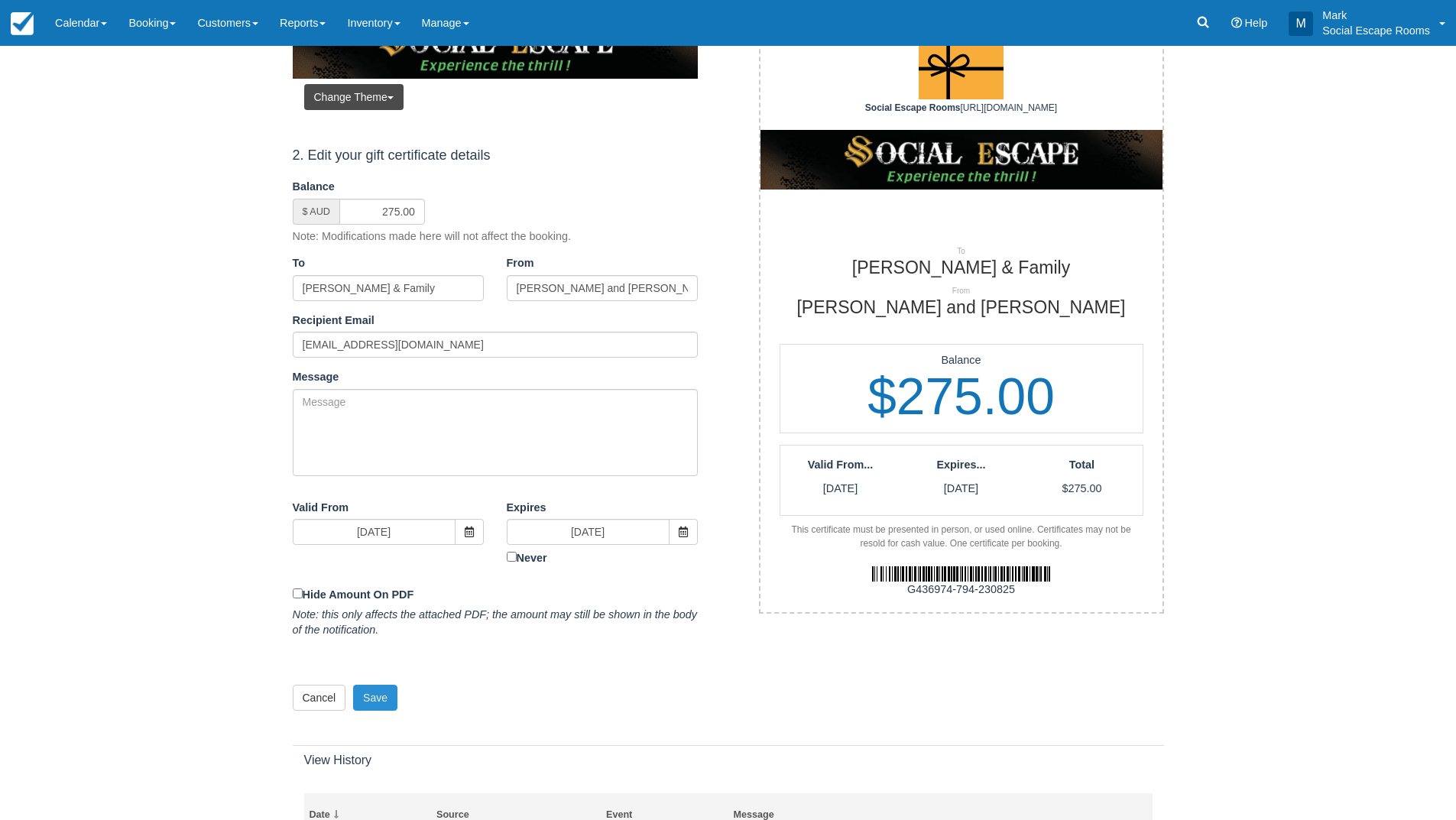
click at [390, 704] on button "Save" at bounding box center [375, 697] width 45 height 26
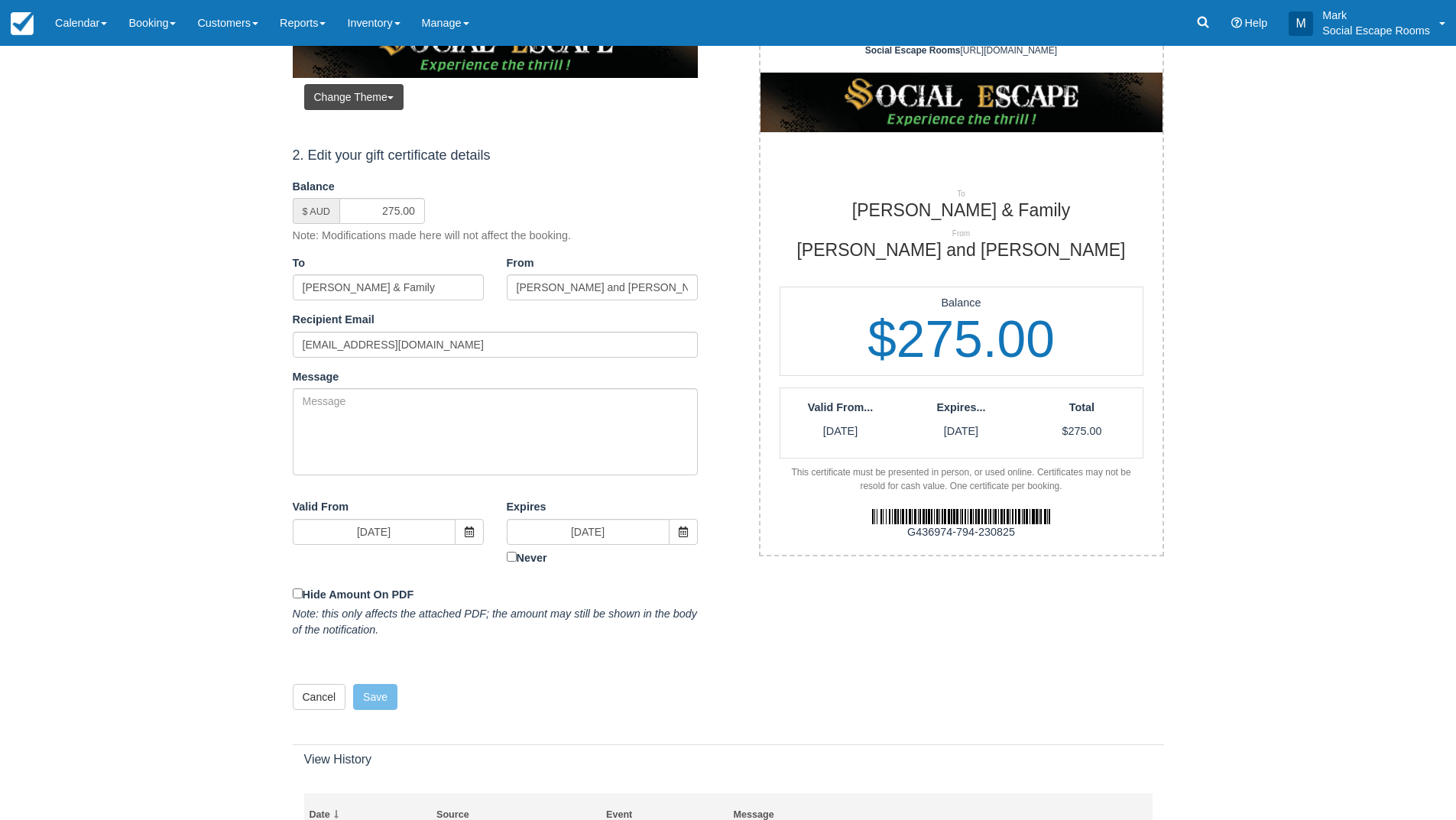
scroll to position [0, 0]
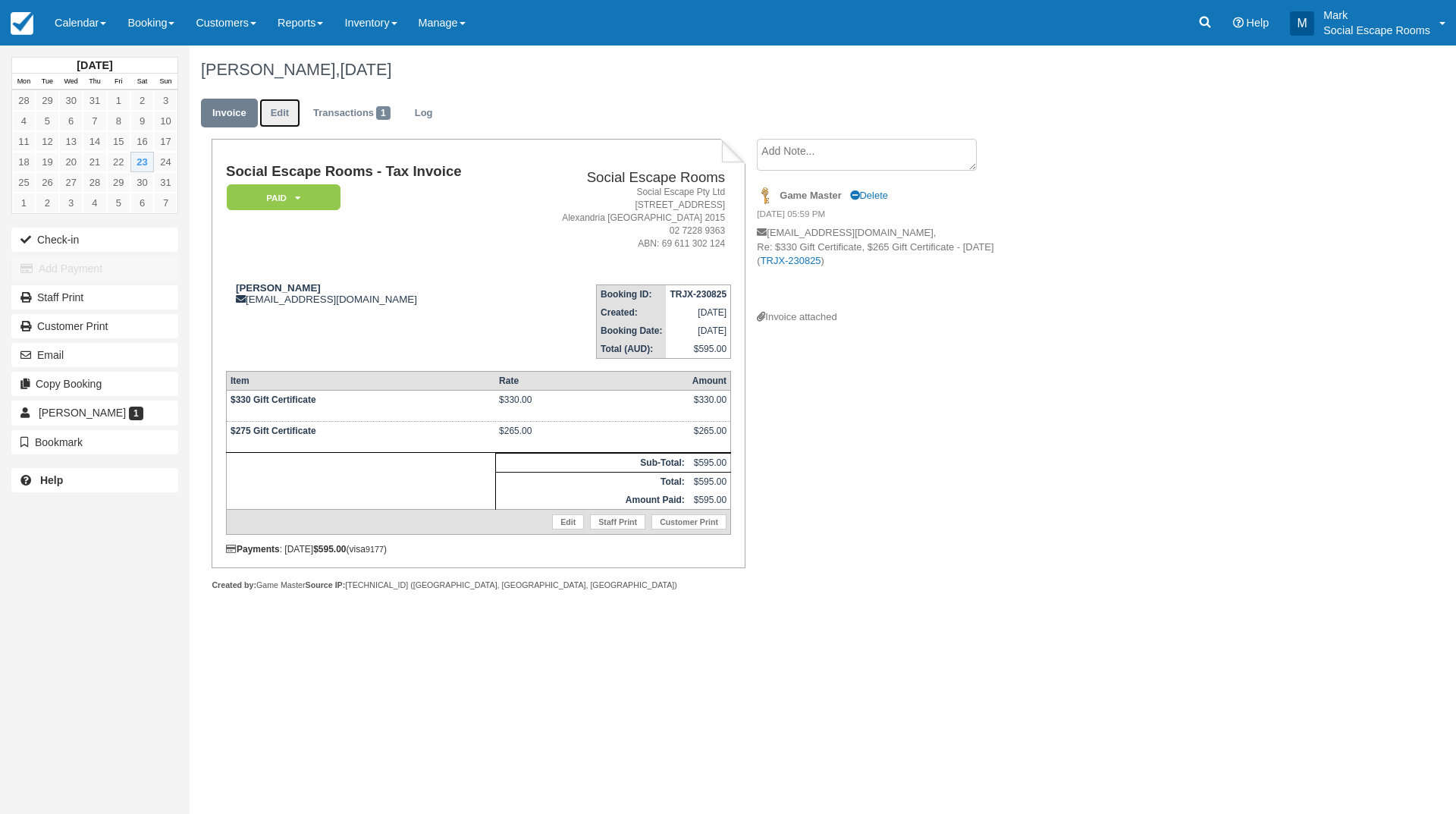
click at [280, 107] on link "Edit" at bounding box center [280, 113] width 41 height 30
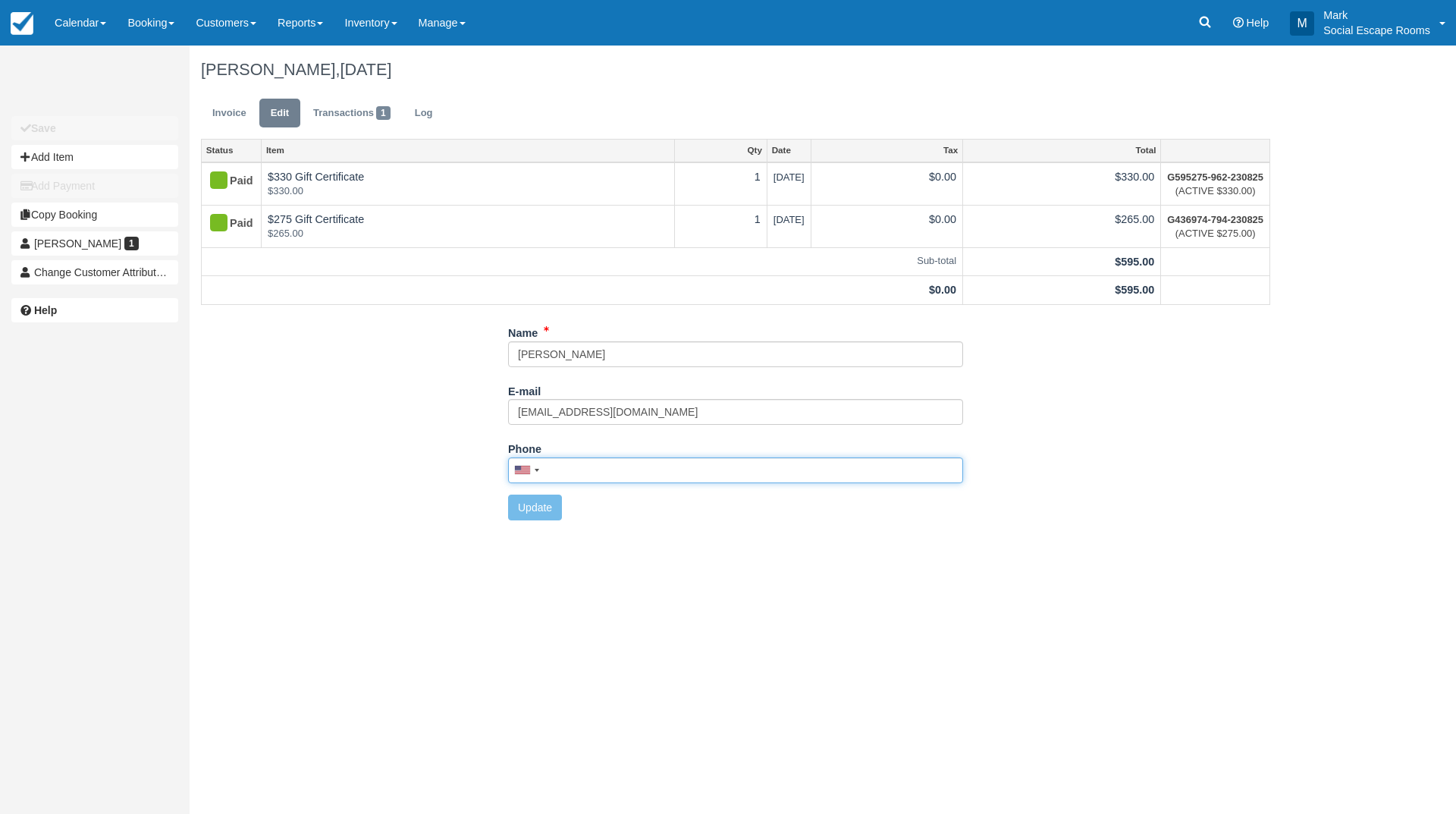
click at [583, 474] on input "Phone" at bounding box center [736, 469] width 455 height 25
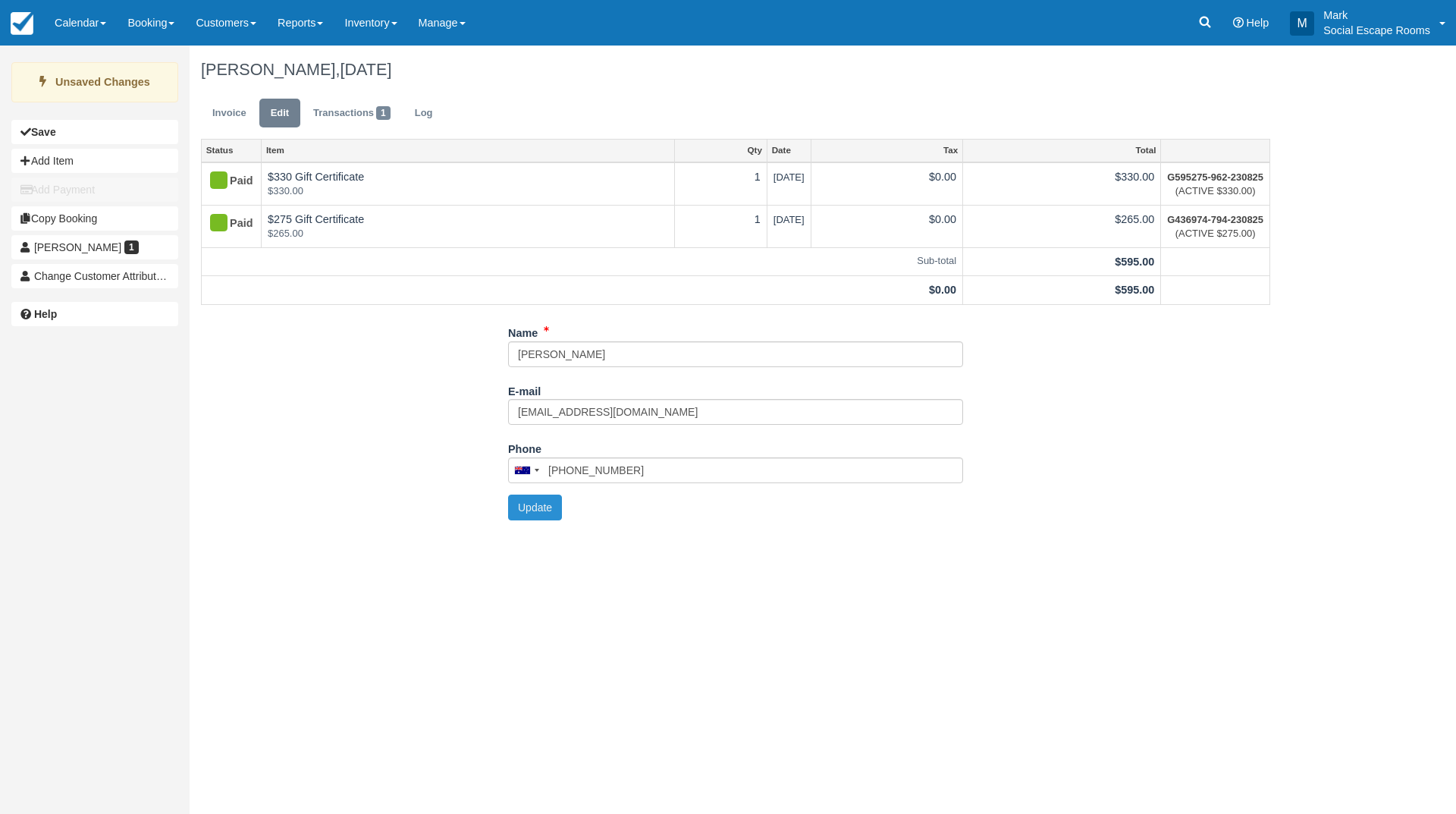
click at [531, 511] on button "Update" at bounding box center [535, 507] width 54 height 25
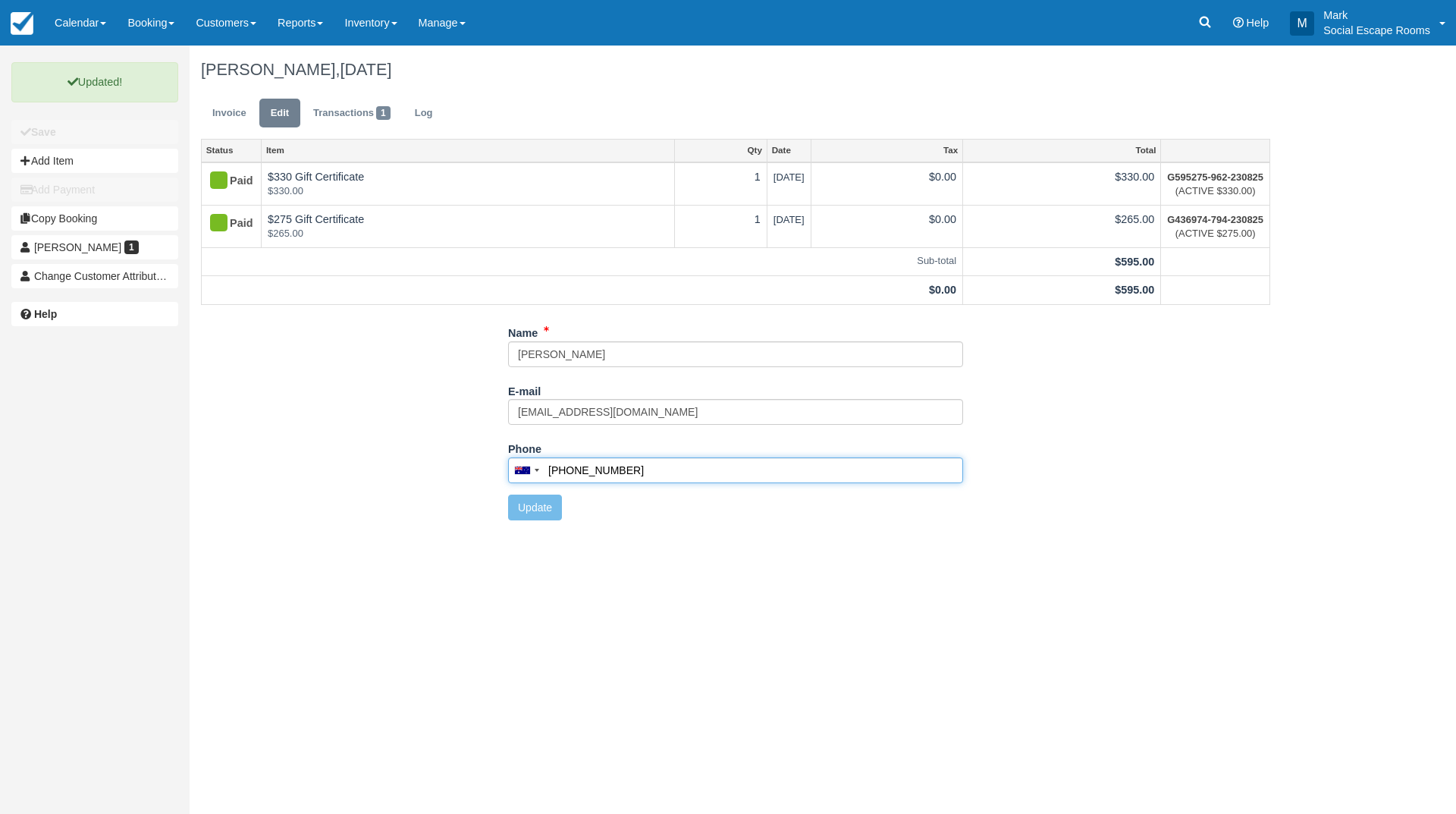
click at [578, 471] on input "+61414746709" at bounding box center [736, 469] width 455 height 25
type input "0414 746 709"
click at [404, 475] on div "Name Gill E-mail rayandgillspearman@yahoo.com.au Did you mean ? Phone United St…" at bounding box center [736, 425] width 1093 height 211
click at [124, 247] on span "1" at bounding box center [132, 247] width 15 height 14
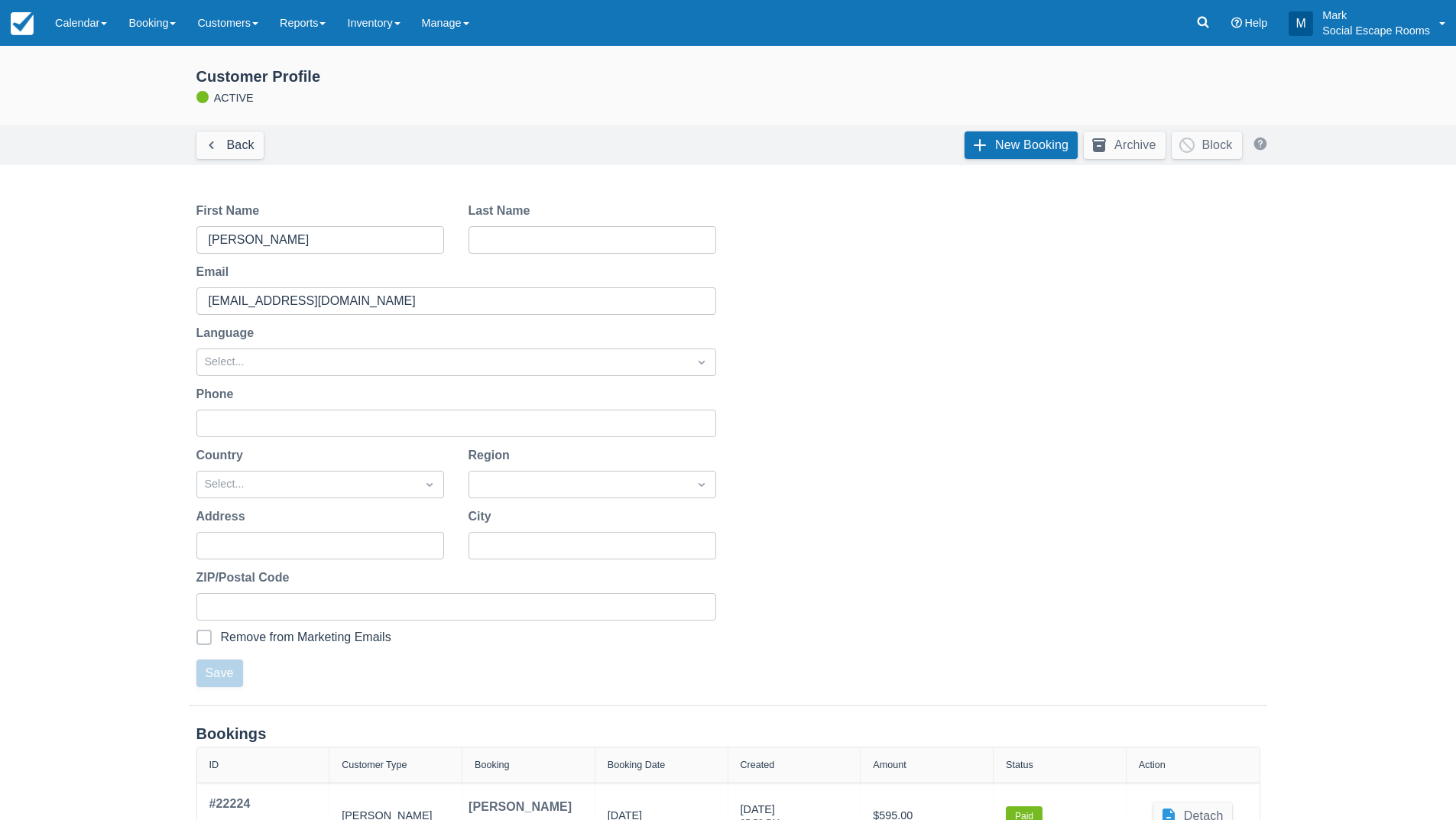
click at [279, 414] on input "Phone" at bounding box center [455, 423] width 492 height 27
paste input "61414746709"
type input "0414746709"
click at [221, 673] on button "Save" at bounding box center [219, 673] width 46 height 27
